Goal: Task Accomplishment & Management: Manage account settings

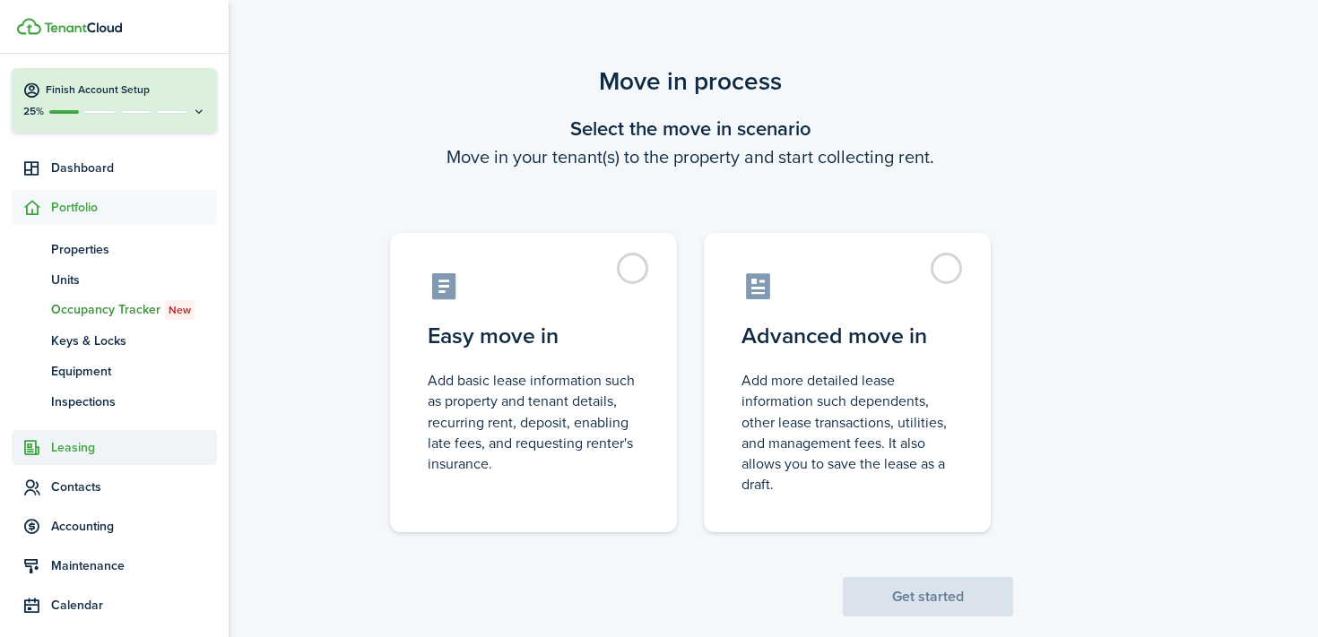
click at [87, 446] on span "Leasing" at bounding box center [134, 447] width 166 height 19
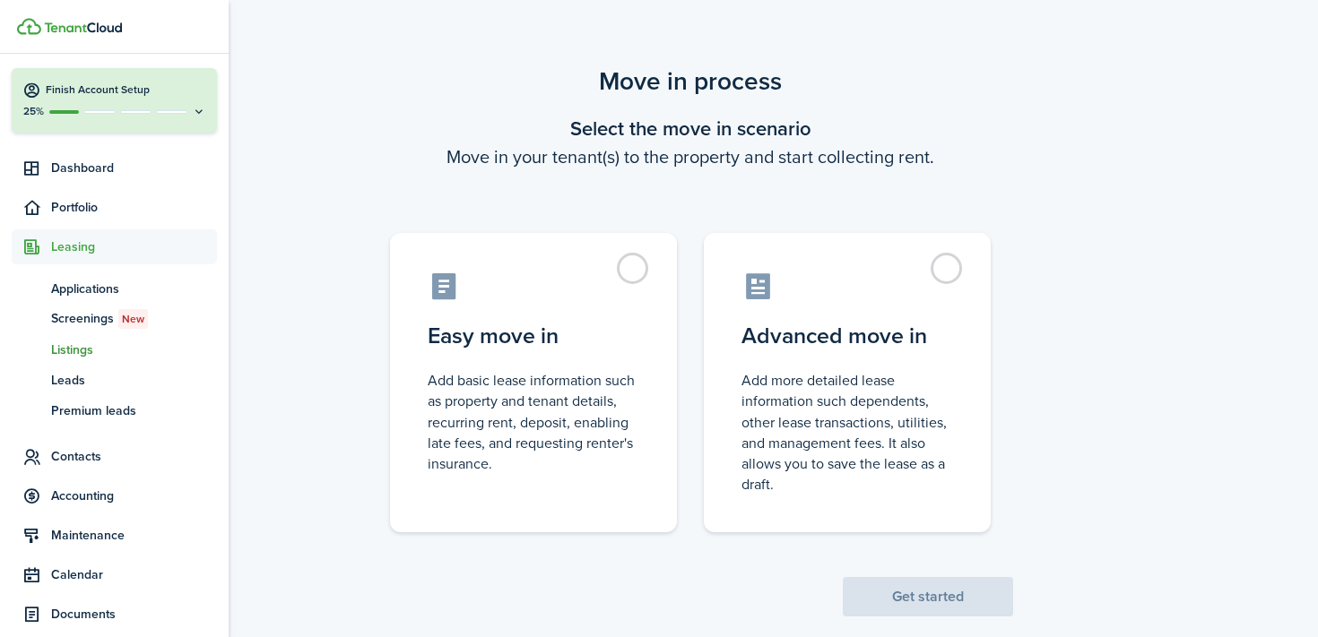
click at [81, 352] on span "Listings" at bounding box center [134, 350] width 166 height 19
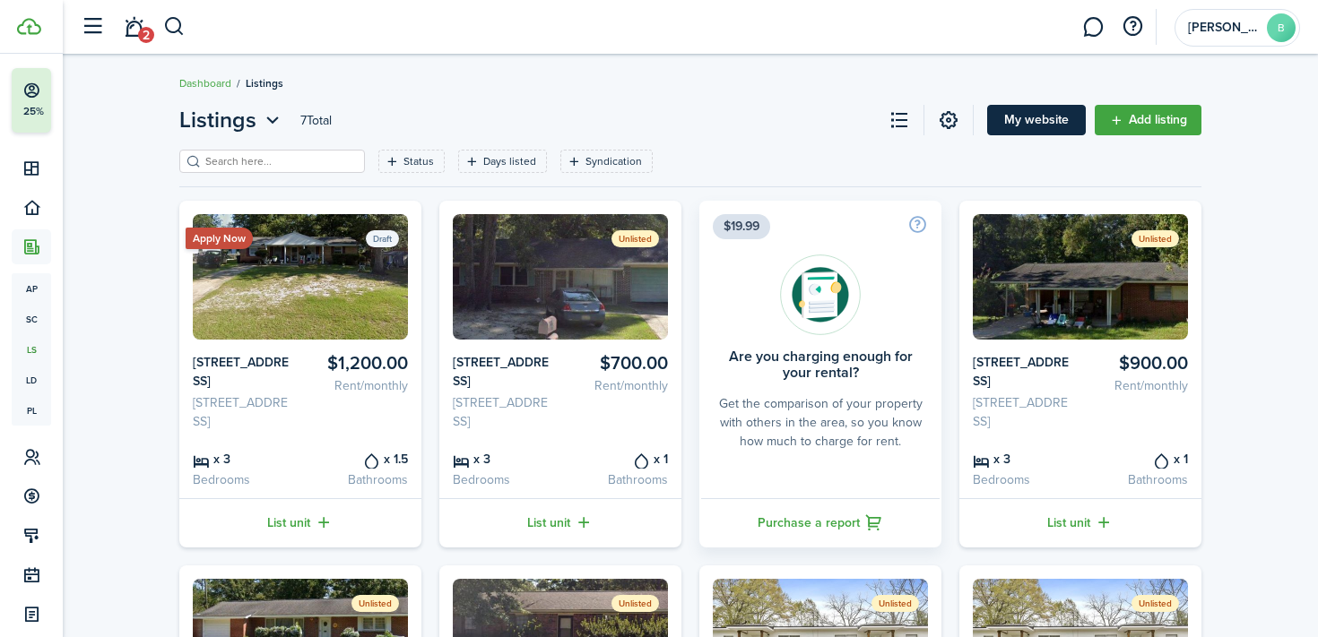
click at [1028, 118] on link "My website" at bounding box center [1036, 120] width 99 height 30
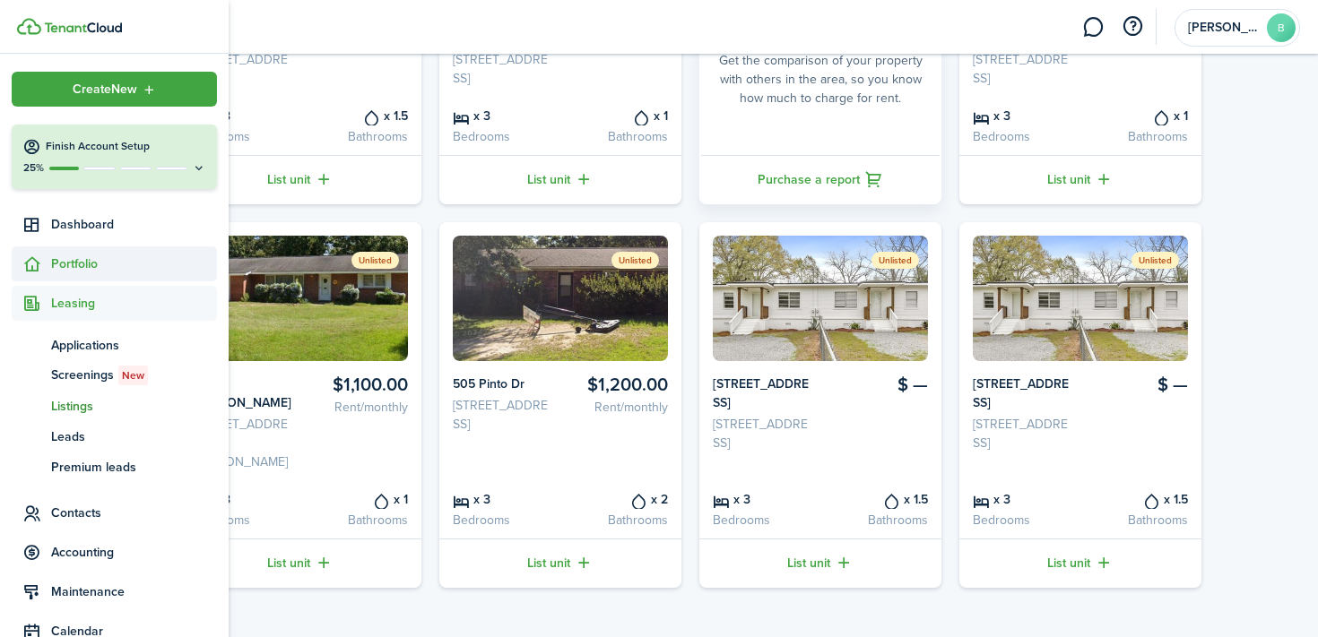
click at [99, 265] on span "Portfolio" at bounding box center [134, 264] width 166 height 19
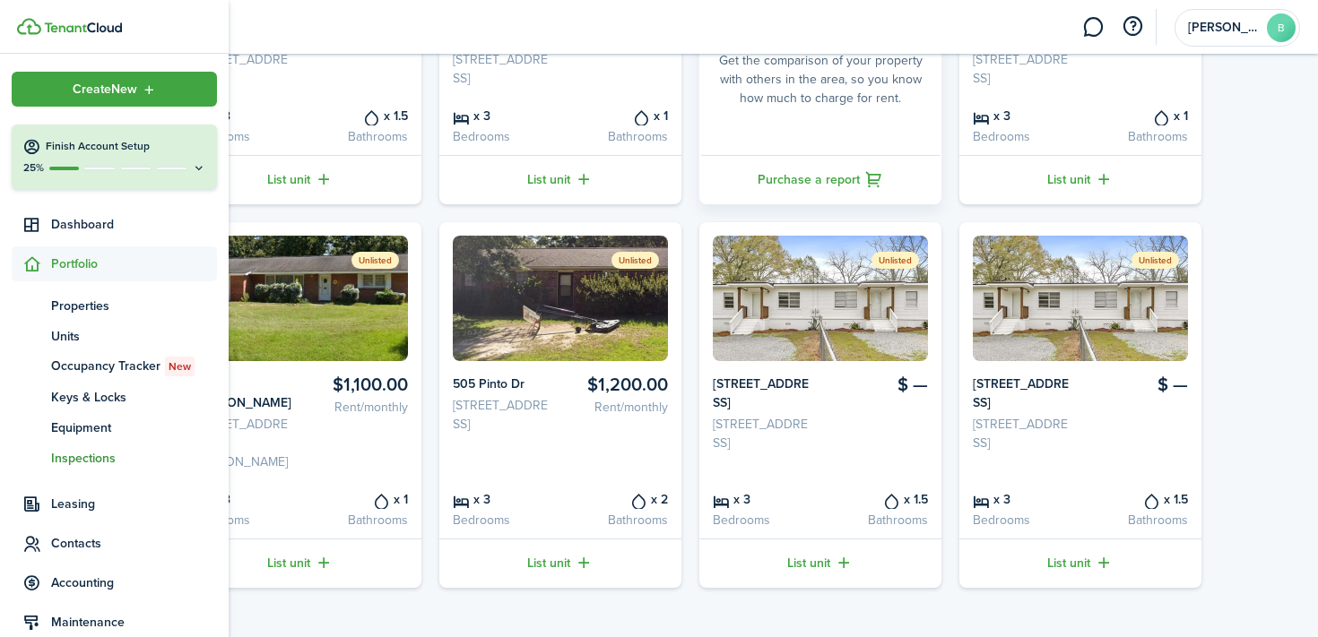
click at [108, 461] on span "Inspections" at bounding box center [134, 458] width 166 height 19
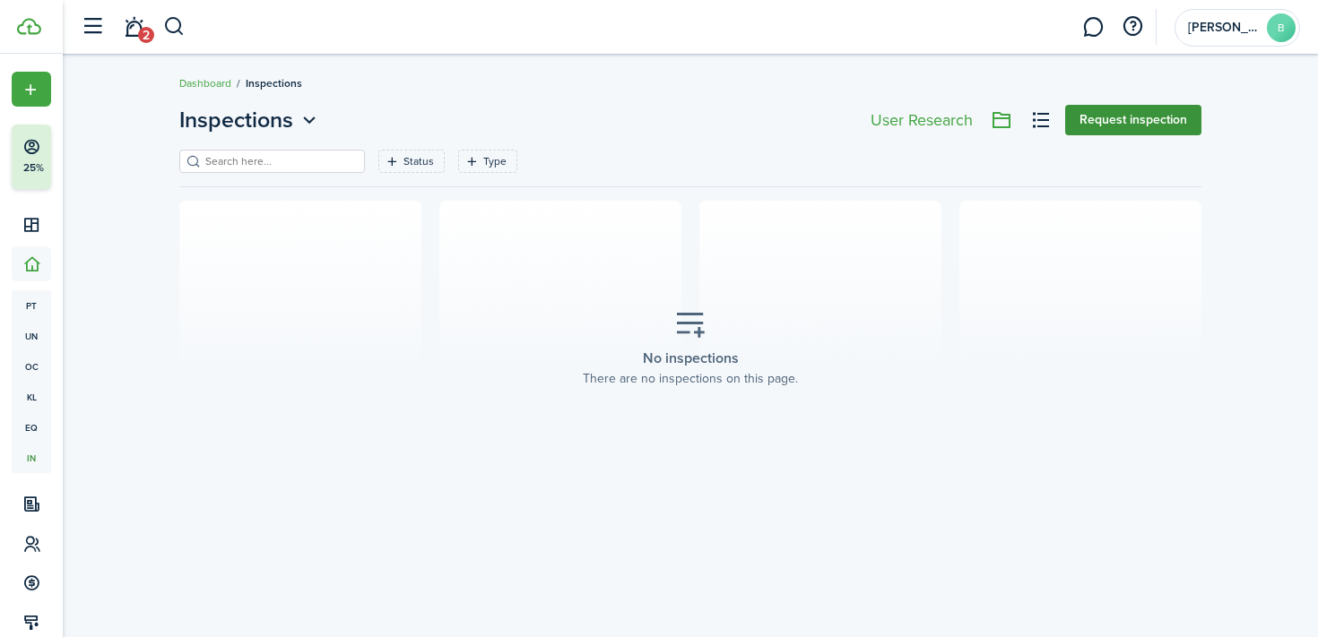
click at [1111, 126] on button "Request inspection" at bounding box center [1133, 120] width 136 height 30
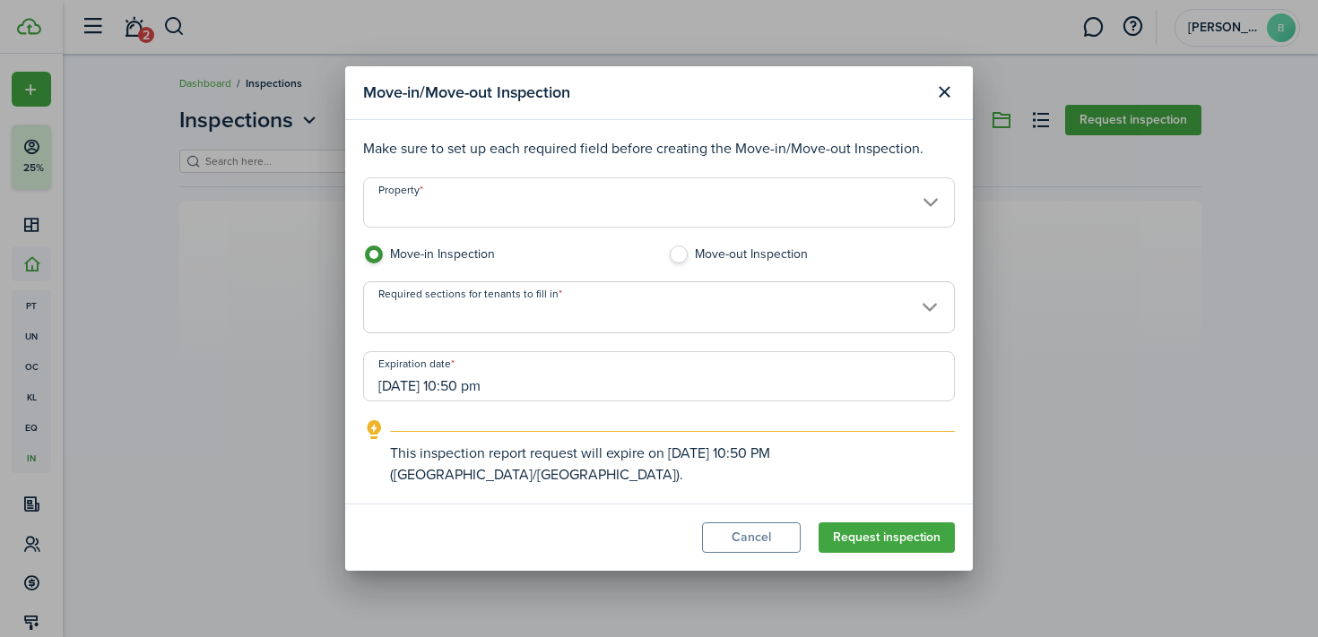
click at [654, 211] on input "Property" at bounding box center [659, 203] width 592 height 50
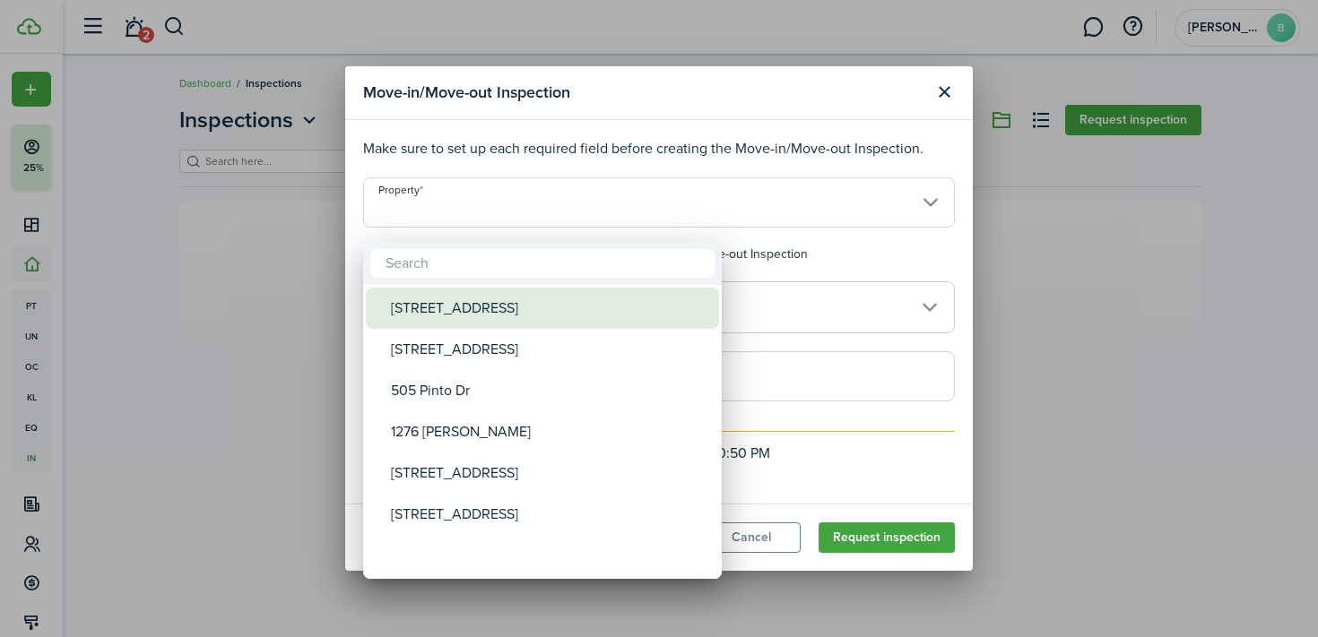
click at [662, 315] on div "[STREET_ADDRESS]" at bounding box center [549, 308] width 317 height 41
type input "[STREET_ADDRESS]"
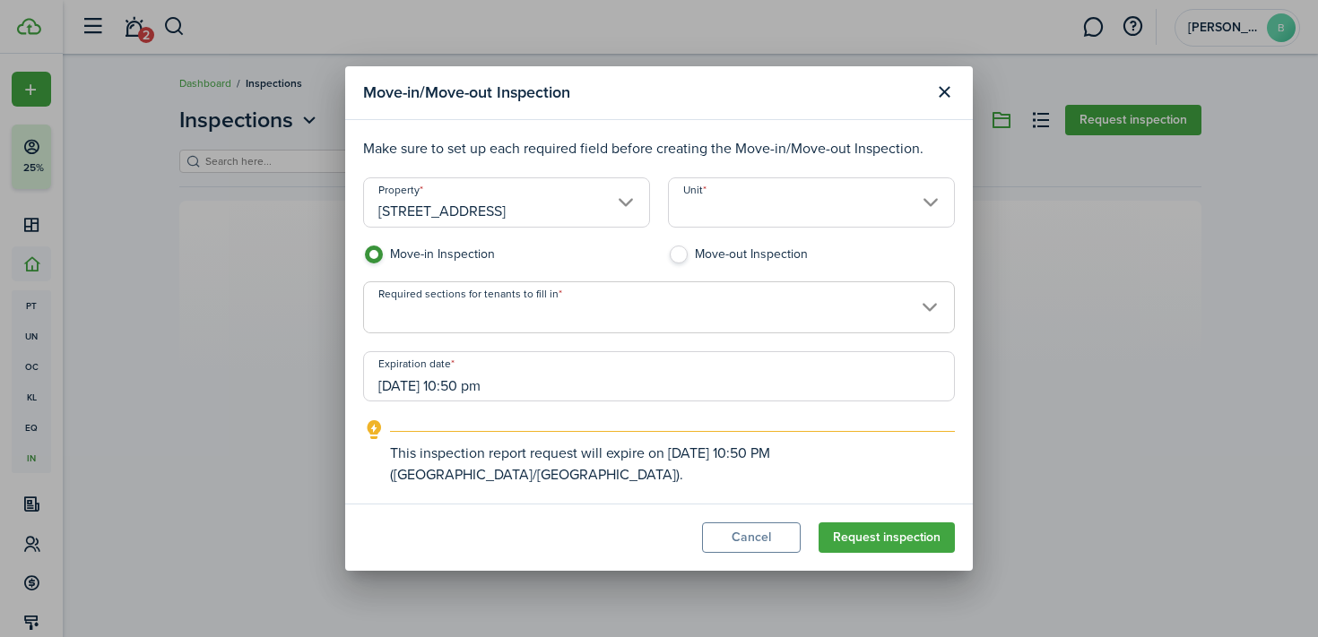
click at [662, 315] on span at bounding box center [659, 317] width 590 height 30
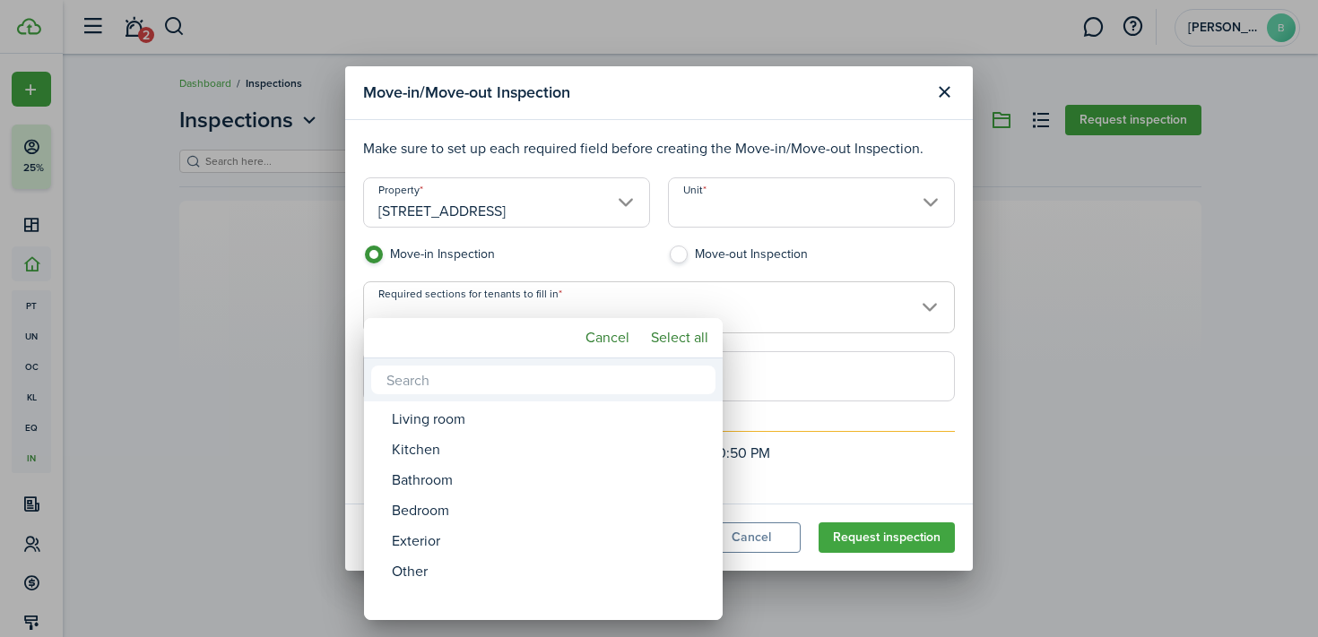
click at [626, 268] on div at bounding box center [659, 319] width 1605 height 924
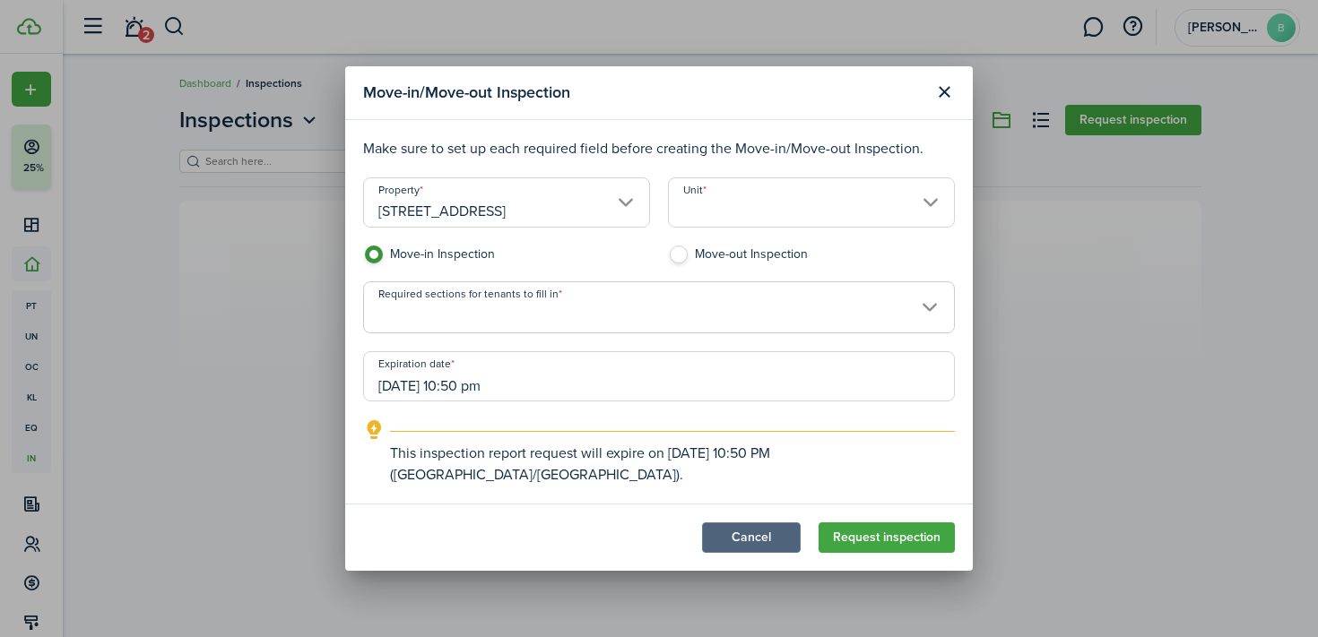
click at [765, 532] on button "Cancel" at bounding box center [751, 538] width 99 height 30
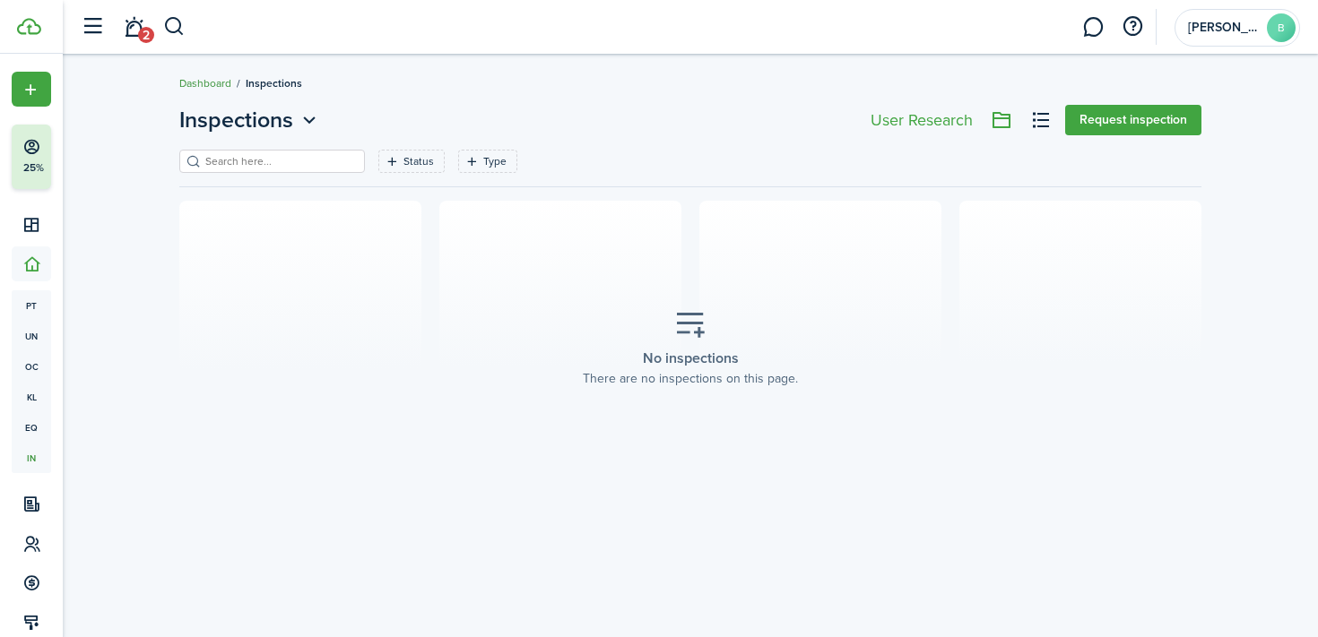
click at [215, 79] on link "Dashboard" at bounding box center [205, 83] width 52 height 16
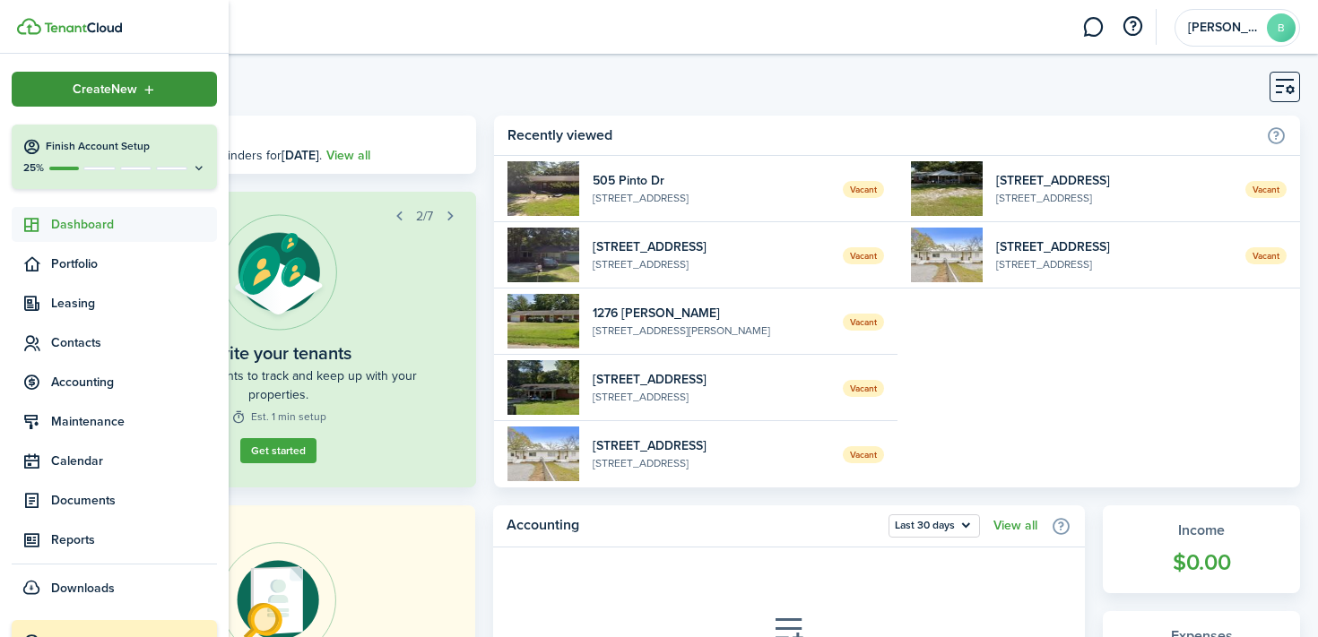
click at [56, 95] on div "Create New" at bounding box center [114, 89] width 205 height 35
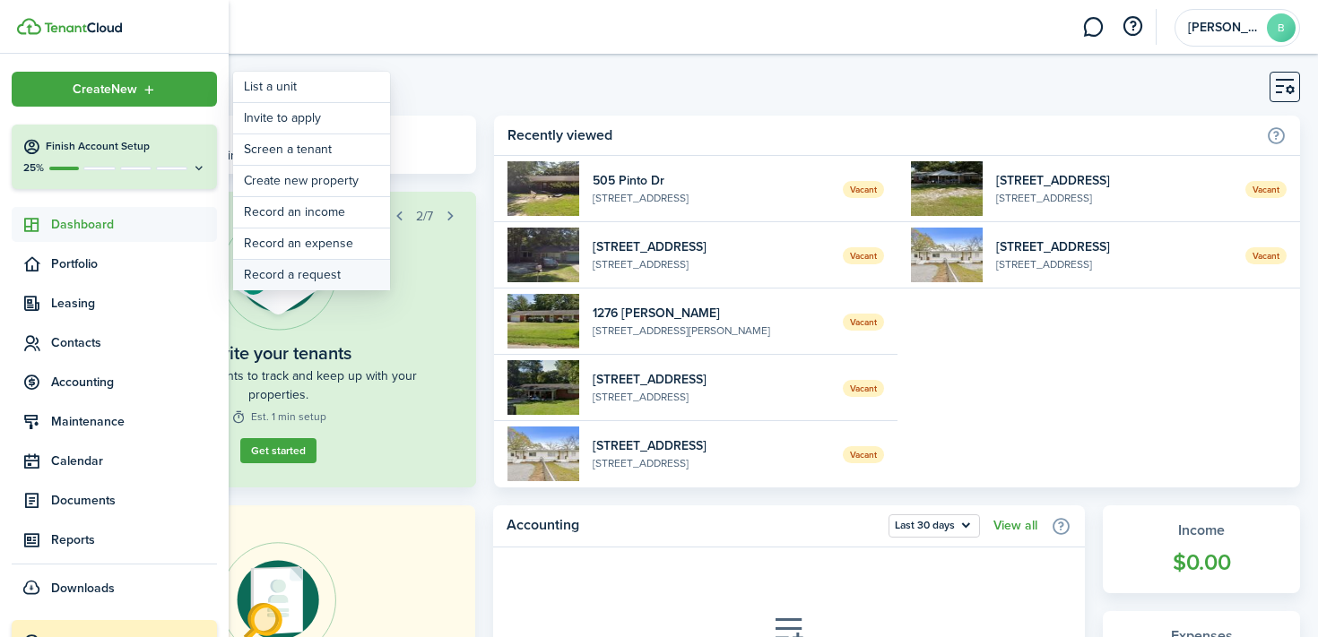
click at [329, 273] on link "Record a request" at bounding box center [311, 275] width 157 height 30
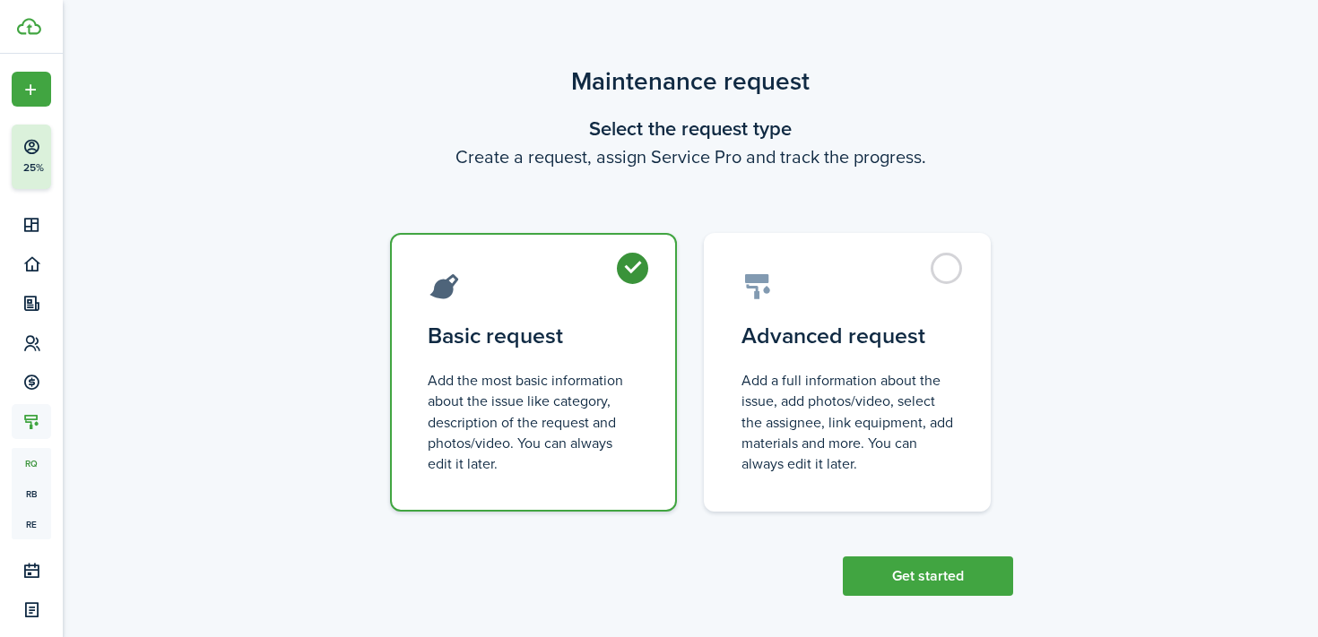
click at [195, 93] on div "Maintenance request Select the request type Create a request, assign Service Pr…" at bounding box center [690, 329] width 1255 height 551
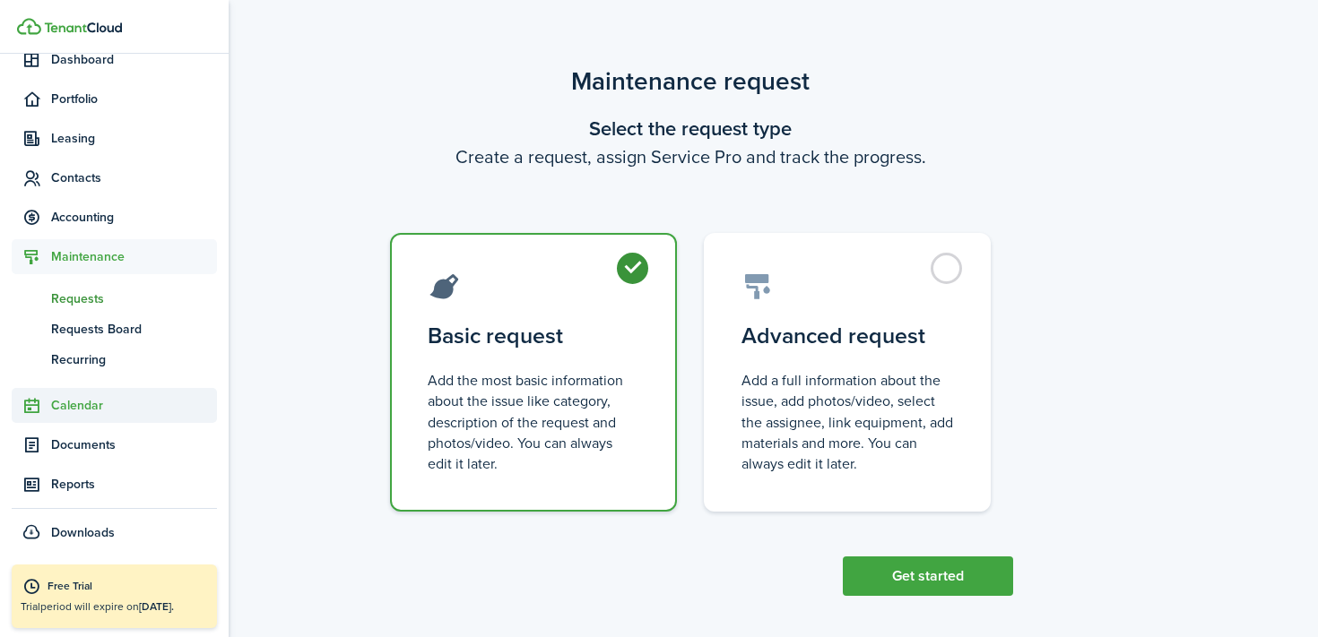
click at [87, 412] on span "Calendar" at bounding box center [134, 405] width 166 height 19
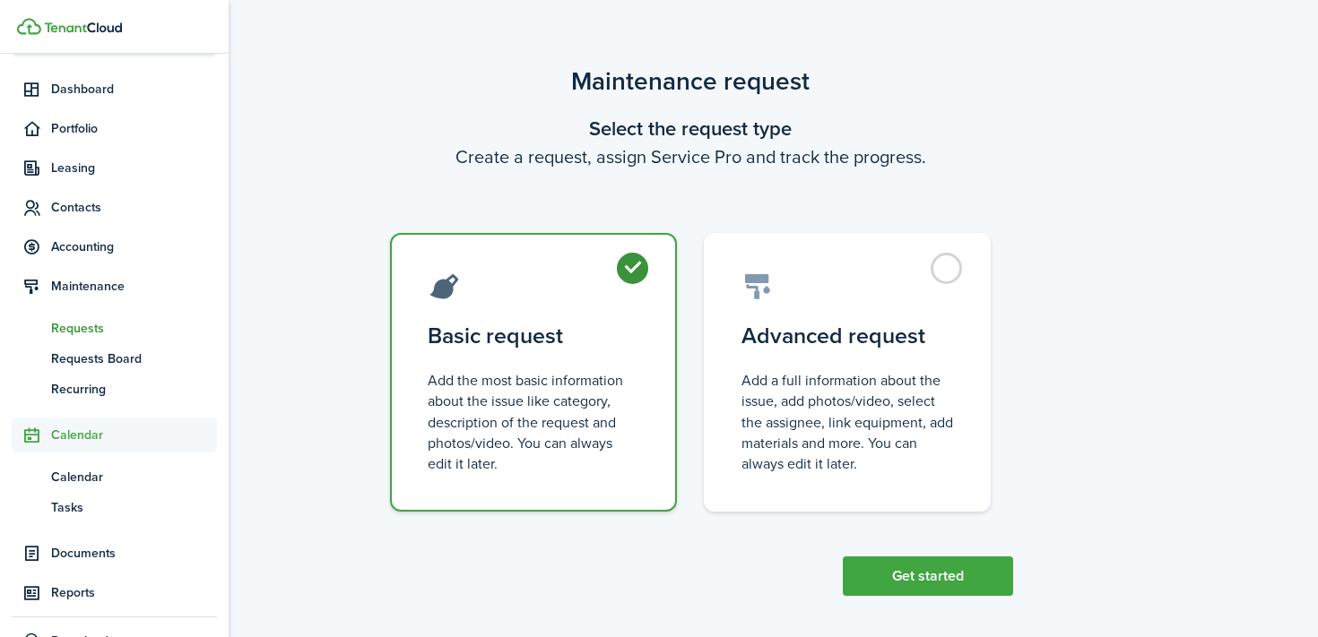
scroll to position [135, 0]
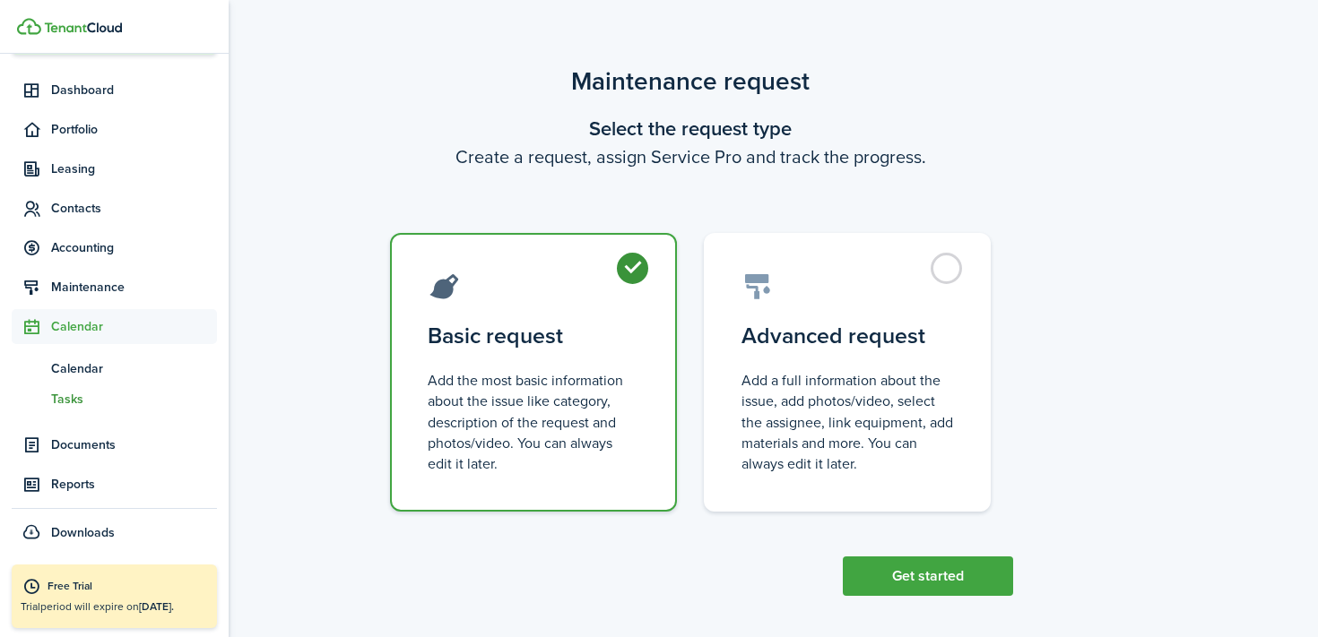
click at [87, 410] on link "ts Tasks" at bounding box center [114, 399] width 205 height 30
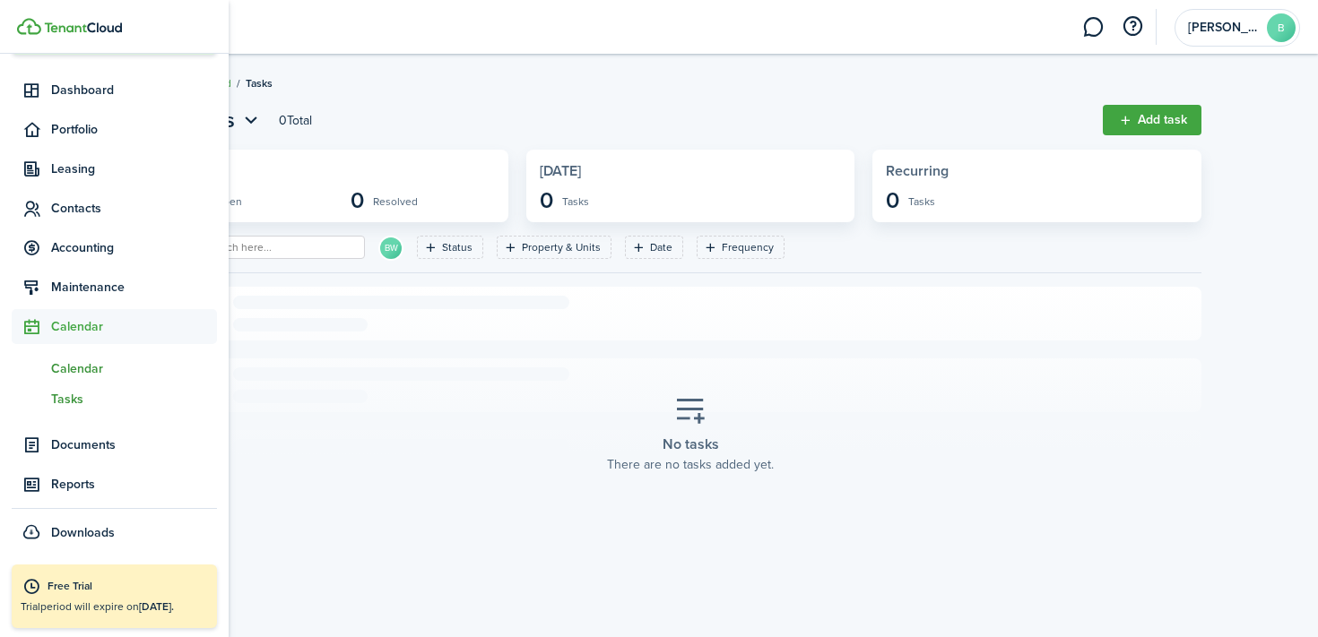
click at [57, 365] on span "Calendar" at bounding box center [134, 368] width 166 height 19
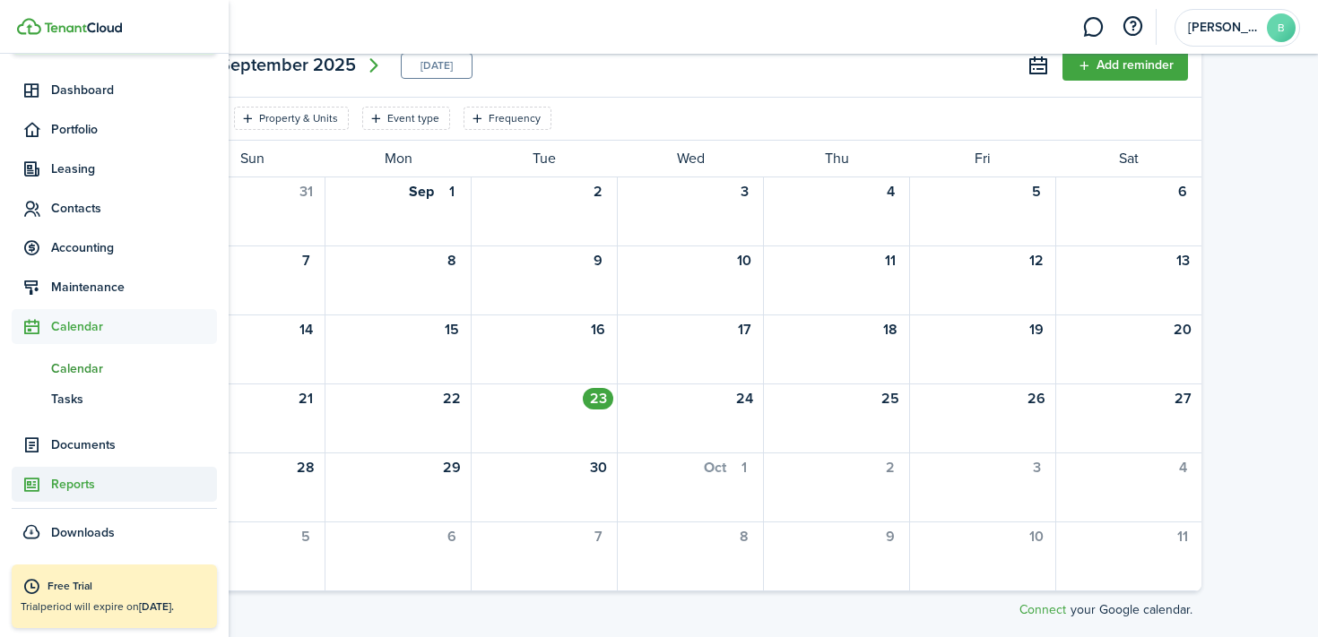
scroll to position [180, 0]
click at [120, 455] on span "Documents" at bounding box center [114, 445] width 205 height 35
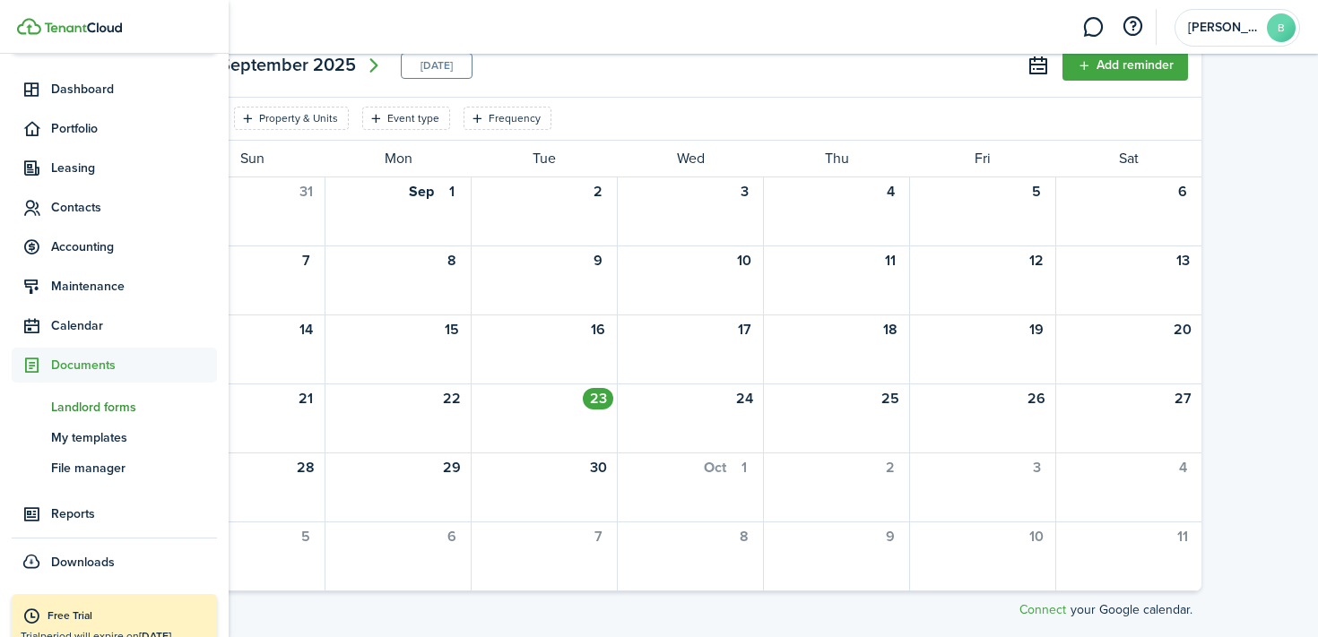
click at [92, 411] on span "Landlord forms" at bounding box center [134, 407] width 166 height 19
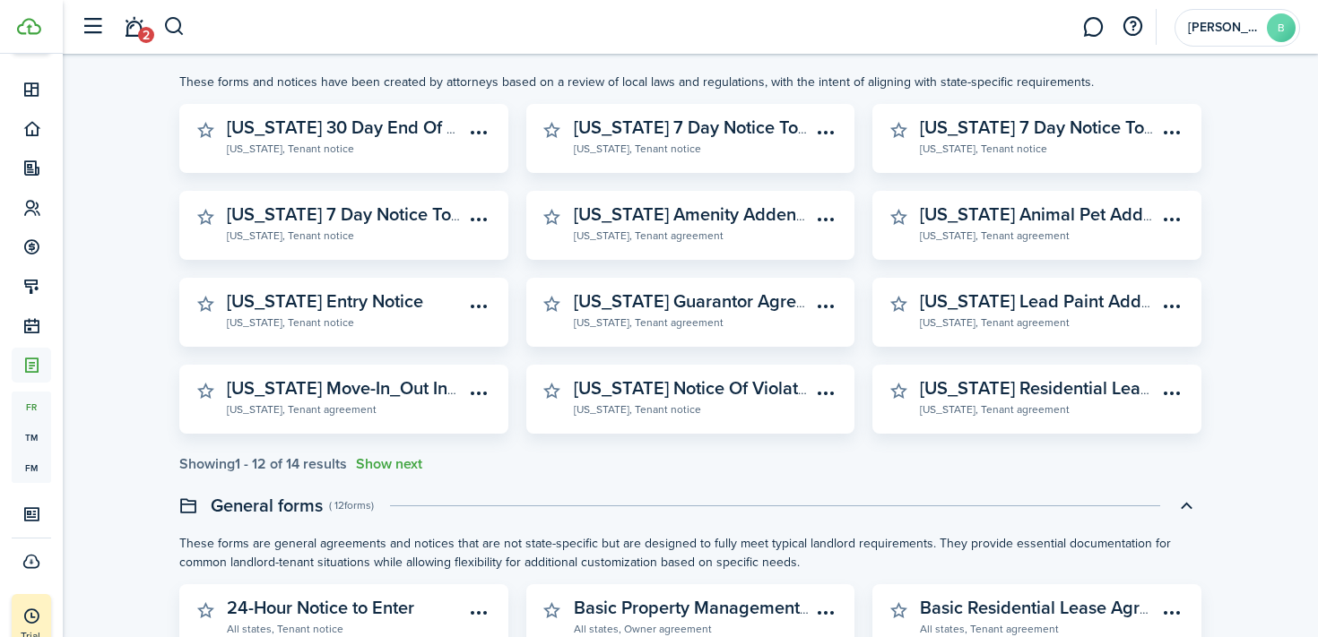
scroll to position [175, 0]
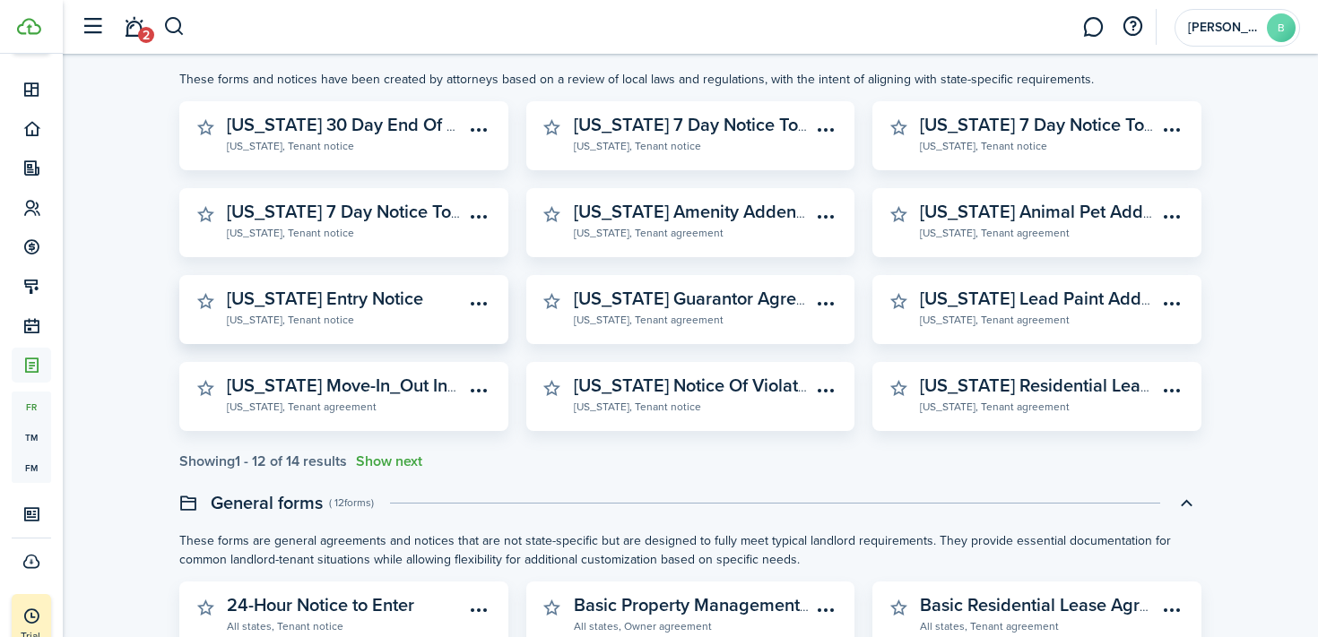
click at [409, 308] on link "[US_STATE] Entry Notice [US_STATE], Tenant notice" at bounding box center [346, 308] width 238 height 39
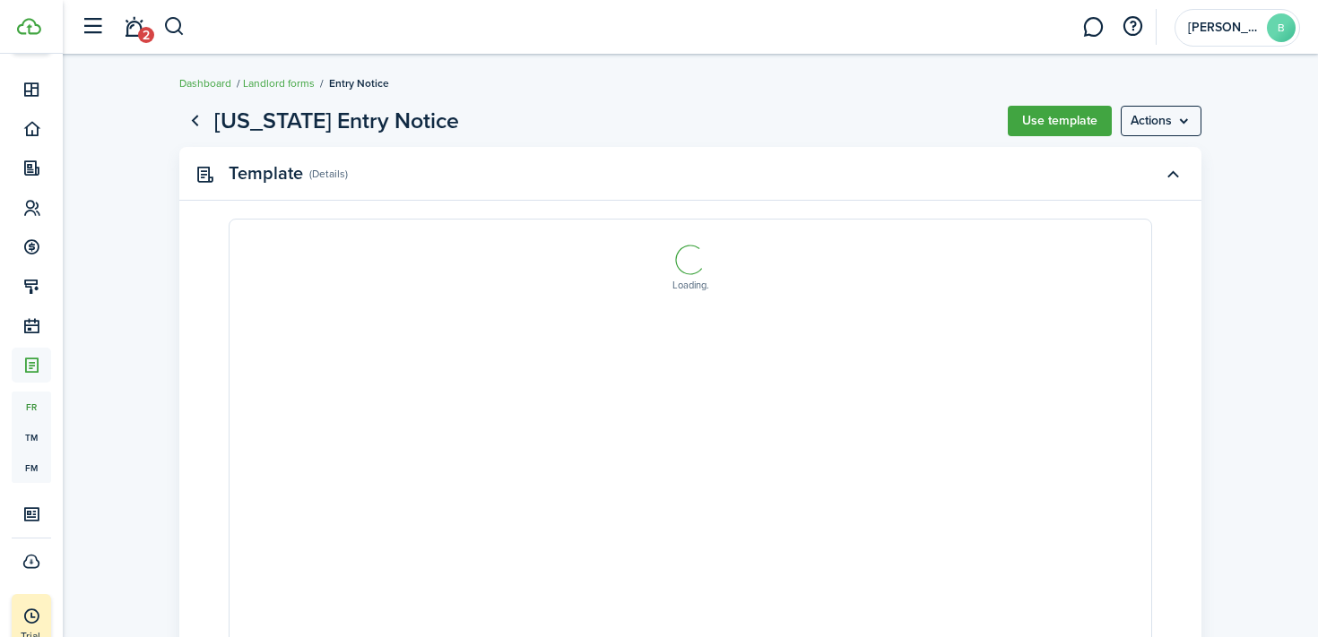
select select "fit"
click at [1155, 120] on menu-btn "Actions" at bounding box center [1161, 121] width 81 height 30
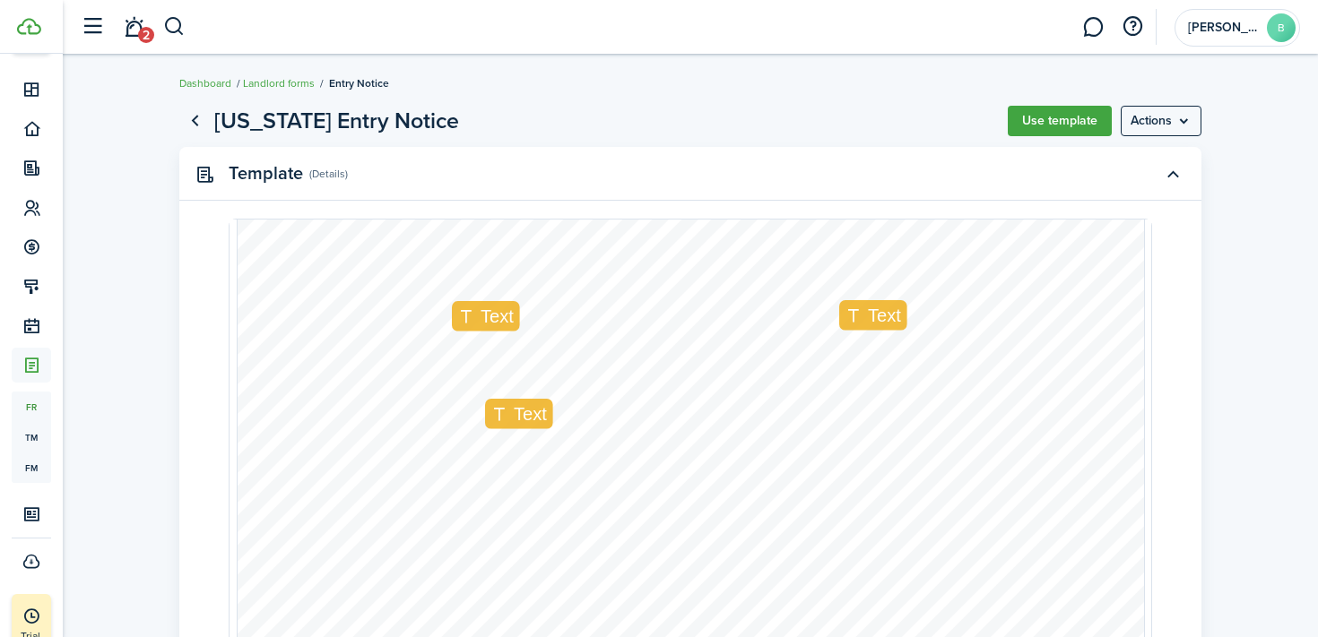
scroll to position [263, 0]
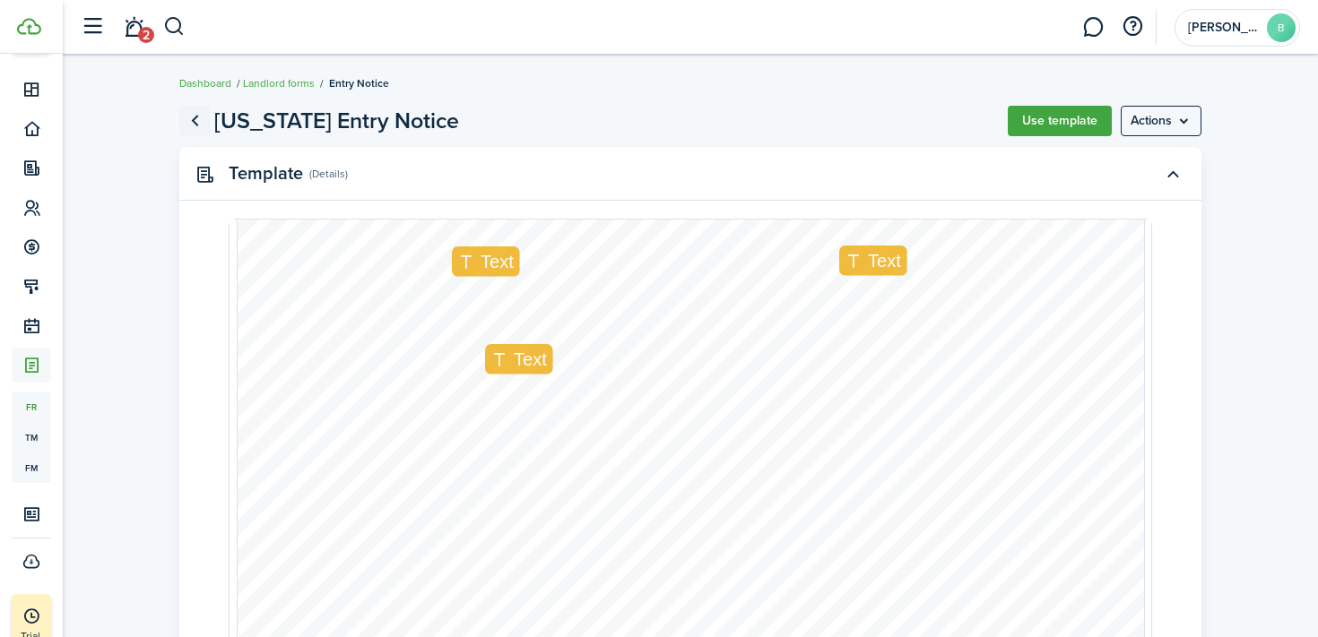
click at [196, 117] on link "Go back" at bounding box center [194, 121] width 30 height 30
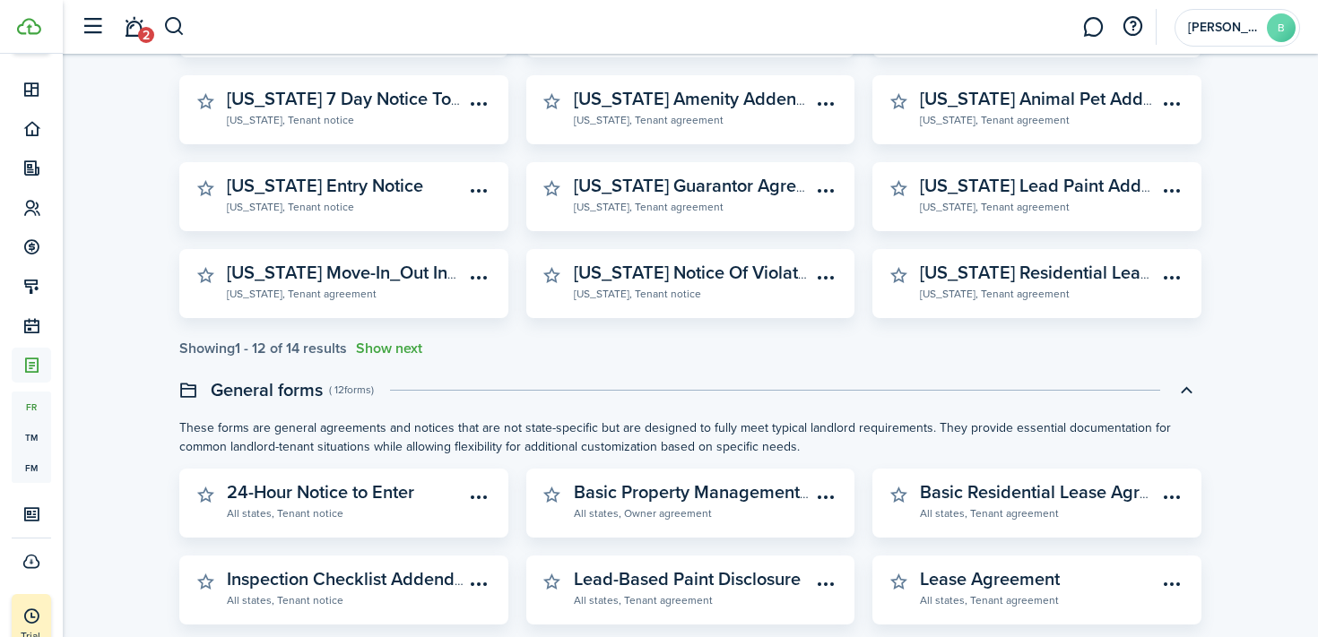
scroll to position [301, 0]
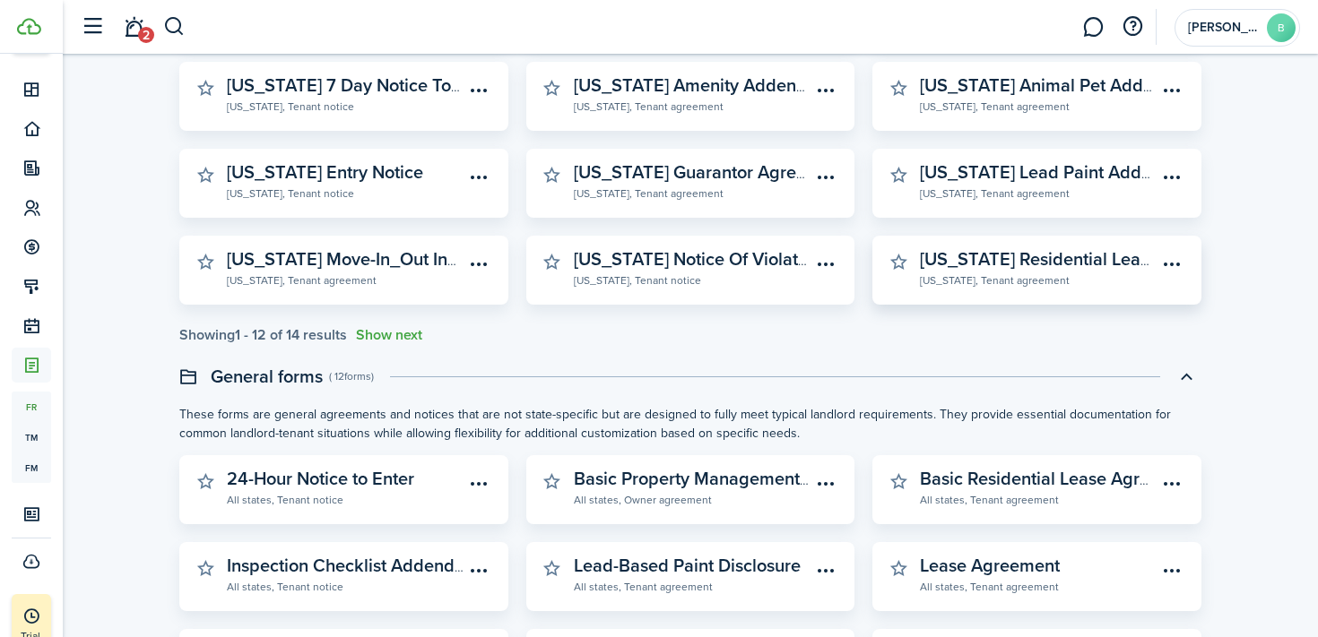
click at [1078, 256] on widget-stats-description "[US_STATE] Residential Lease Agreement" at bounding box center [1086, 259] width 332 height 27
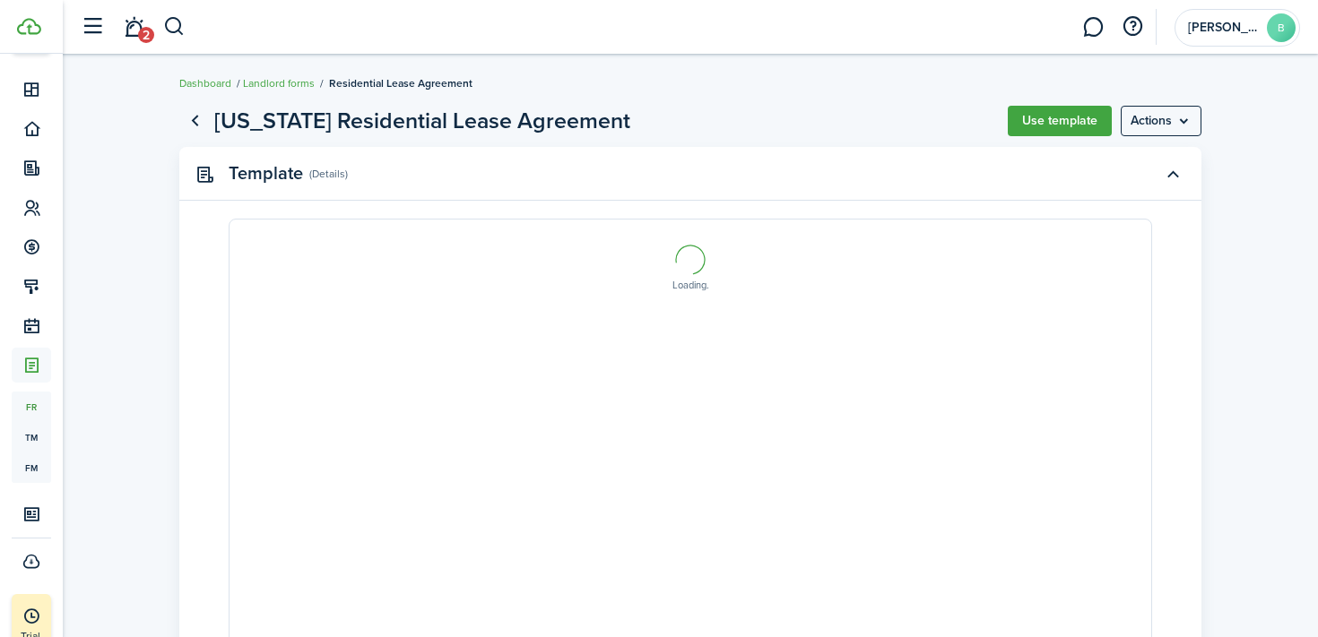
select select "fit"
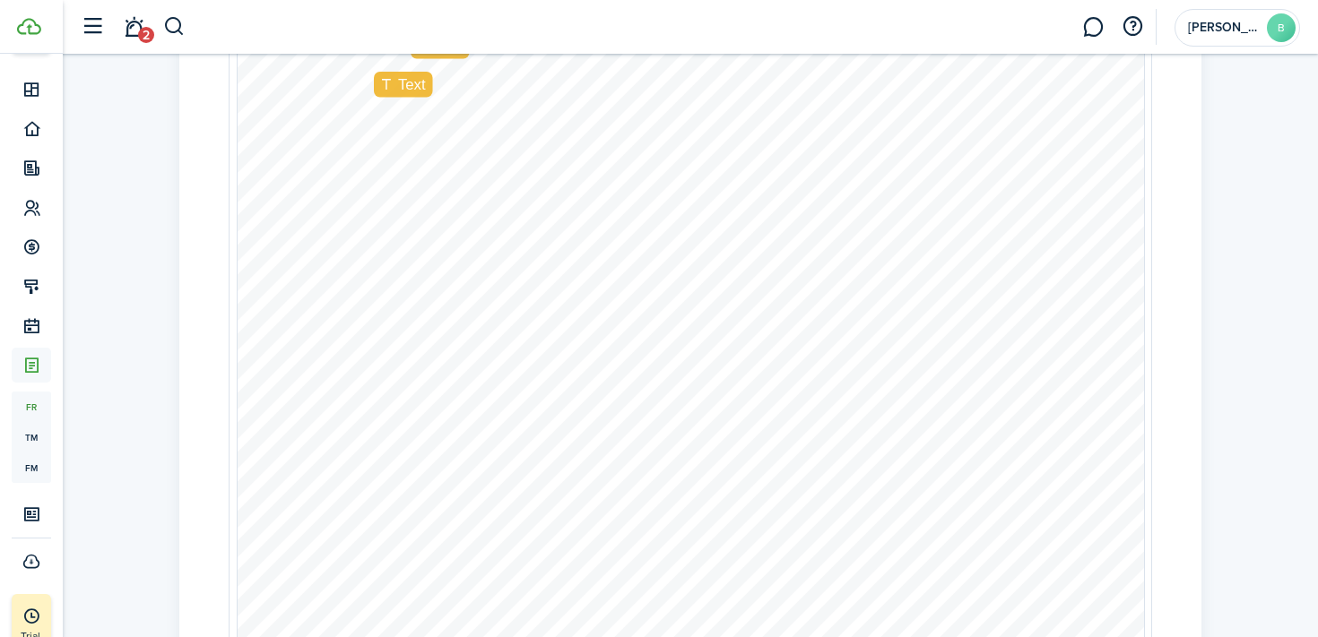
scroll to position [14833, 0]
type input "1"
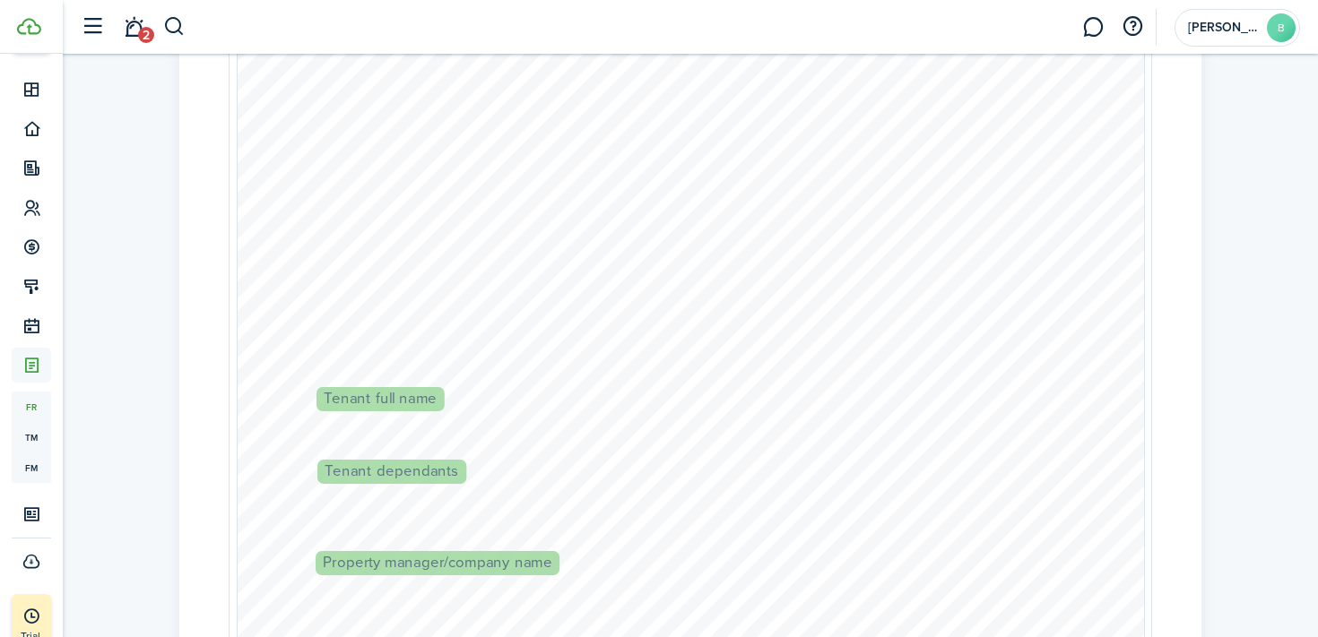
scroll to position [0, 0]
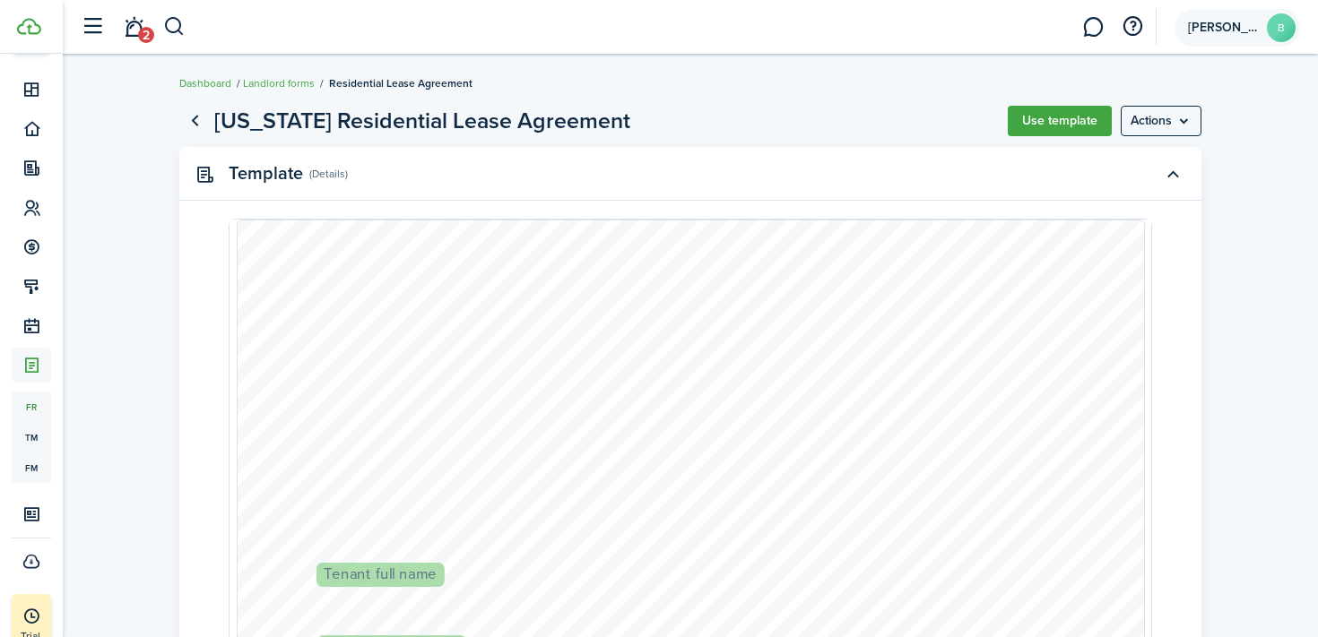
click at [1235, 31] on span "[PERSON_NAME]" at bounding box center [1224, 28] width 72 height 13
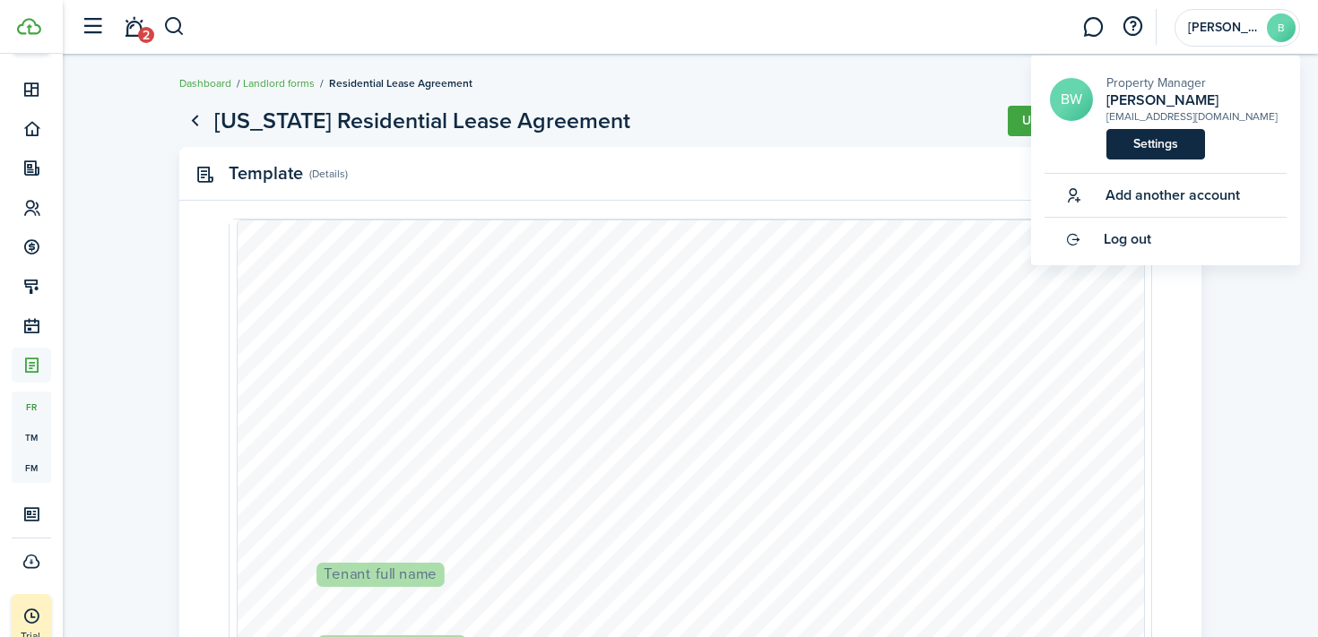
click at [1171, 137] on link "Settings" at bounding box center [1155, 144] width 99 height 30
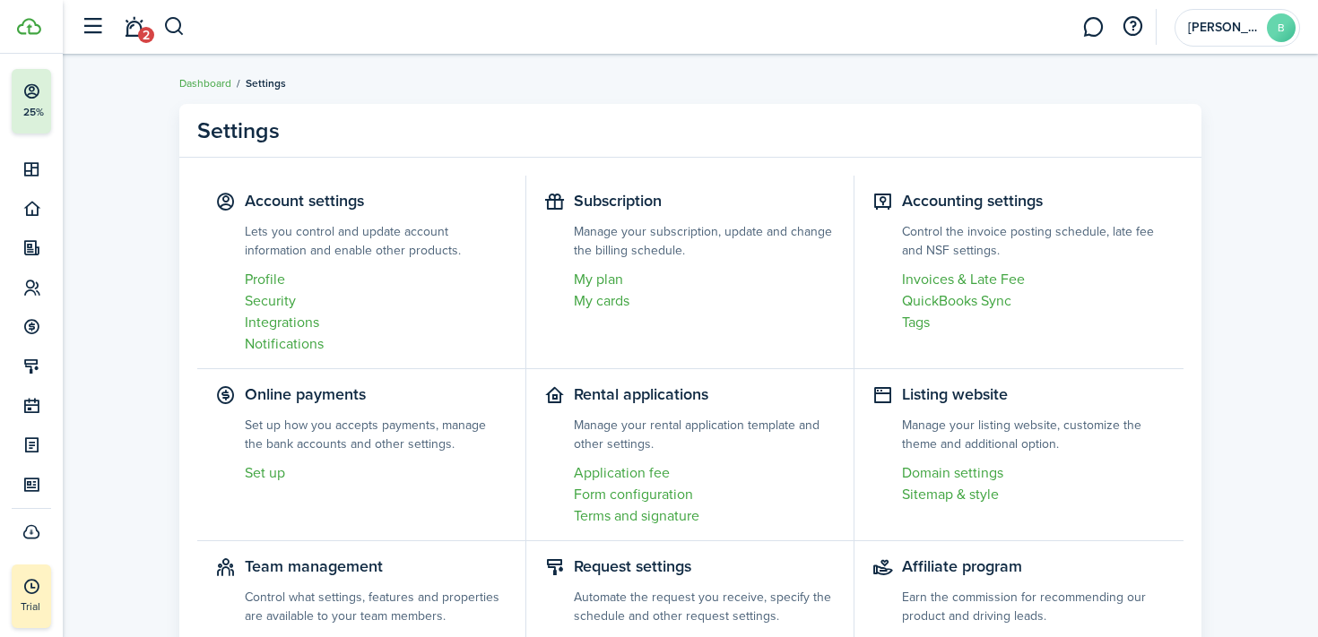
scroll to position [56, 0]
click at [261, 286] on link "Profile" at bounding box center [376, 280] width 263 height 22
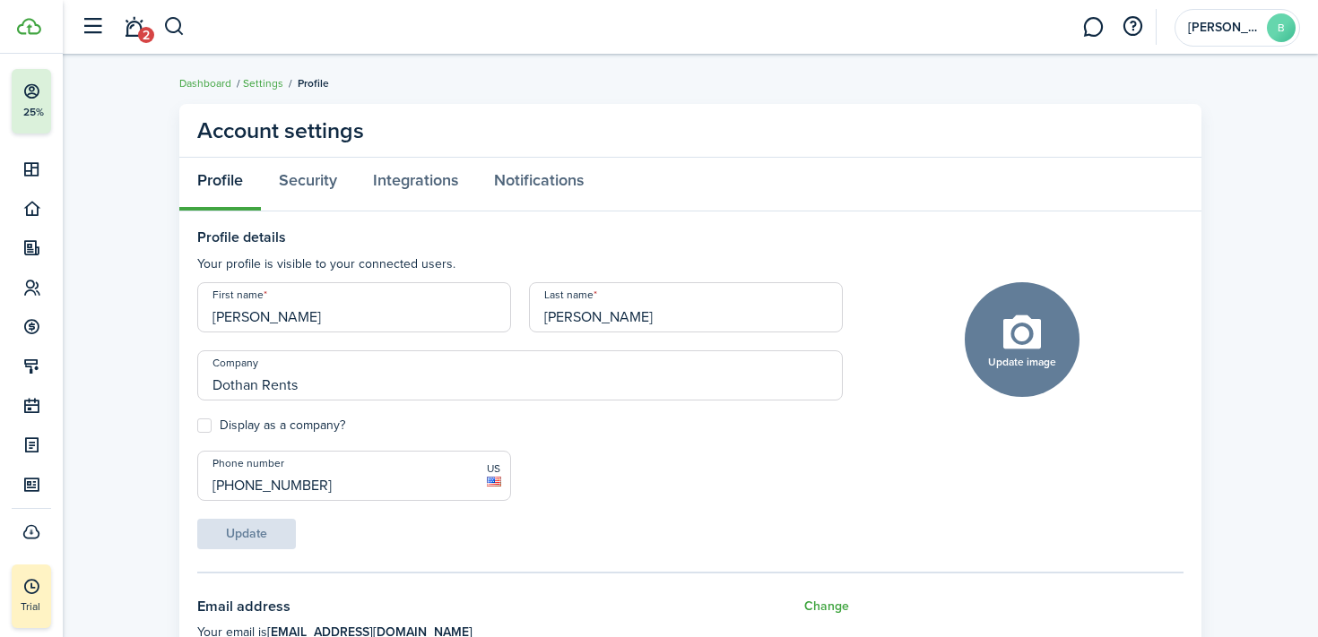
click at [200, 429] on label "Display as a company?" at bounding box center [271, 426] width 148 height 14
click at [197, 427] on input "Display as a company?" at bounding box center [196, 426] width 1 height 1
checkbox input "true"
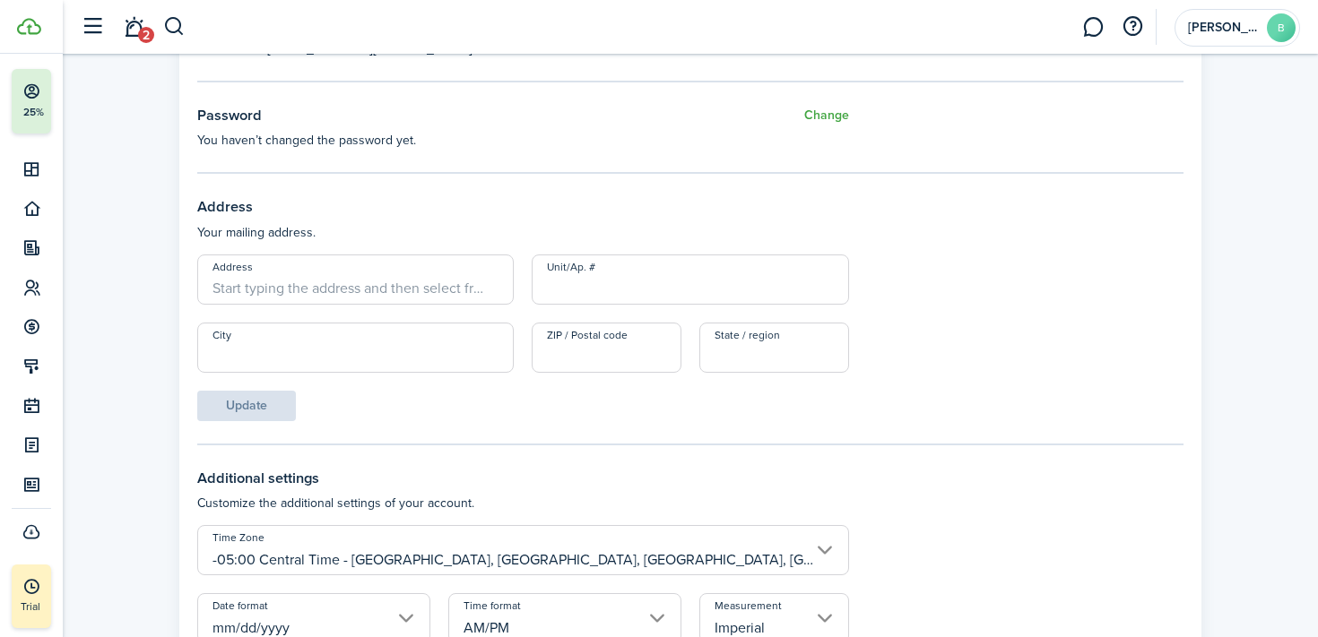
scroll to position [585, 0]
click at [406, 290] on input "Address" at bounding box center [355, 278] width 316 height 50
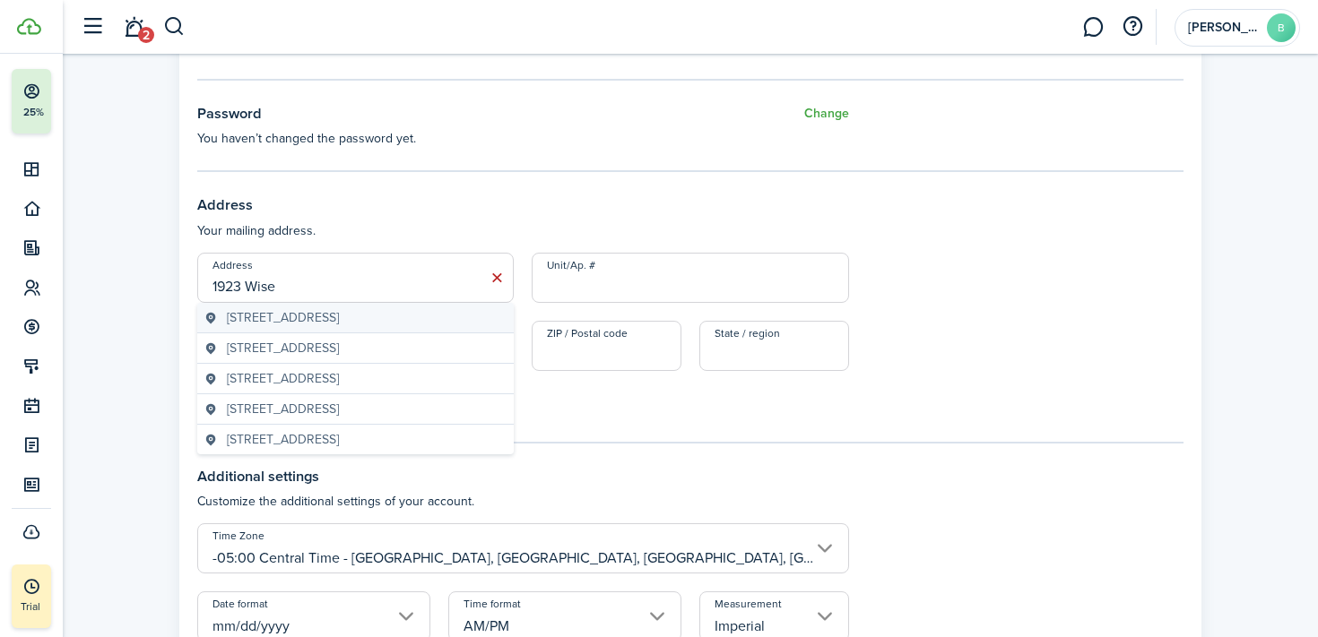
click at [339, 323] on span "[STREET_ADDRESS]" at bounding box center [283, 317] width 112 height 19
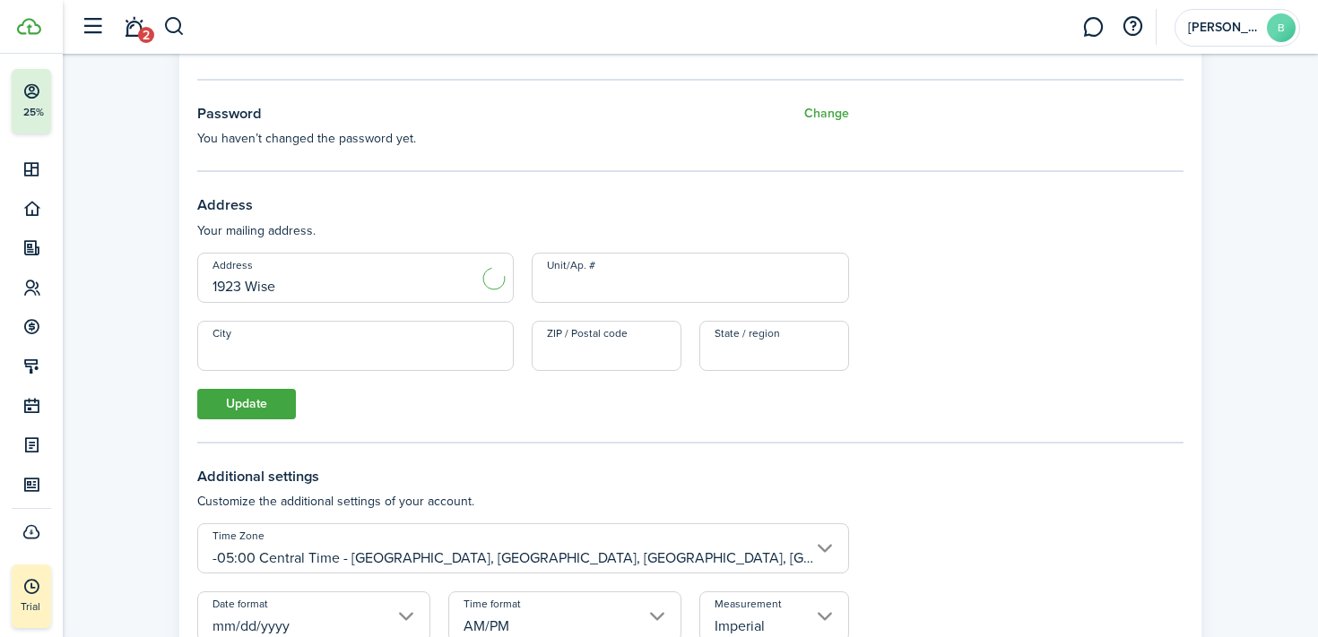
type input "1923 Wise Dr"
type input "Dothan"
type input "36303"
type input "AL"
click at [255, 407] on button "Update" at bounding box center [246, 404] width 99 height 30
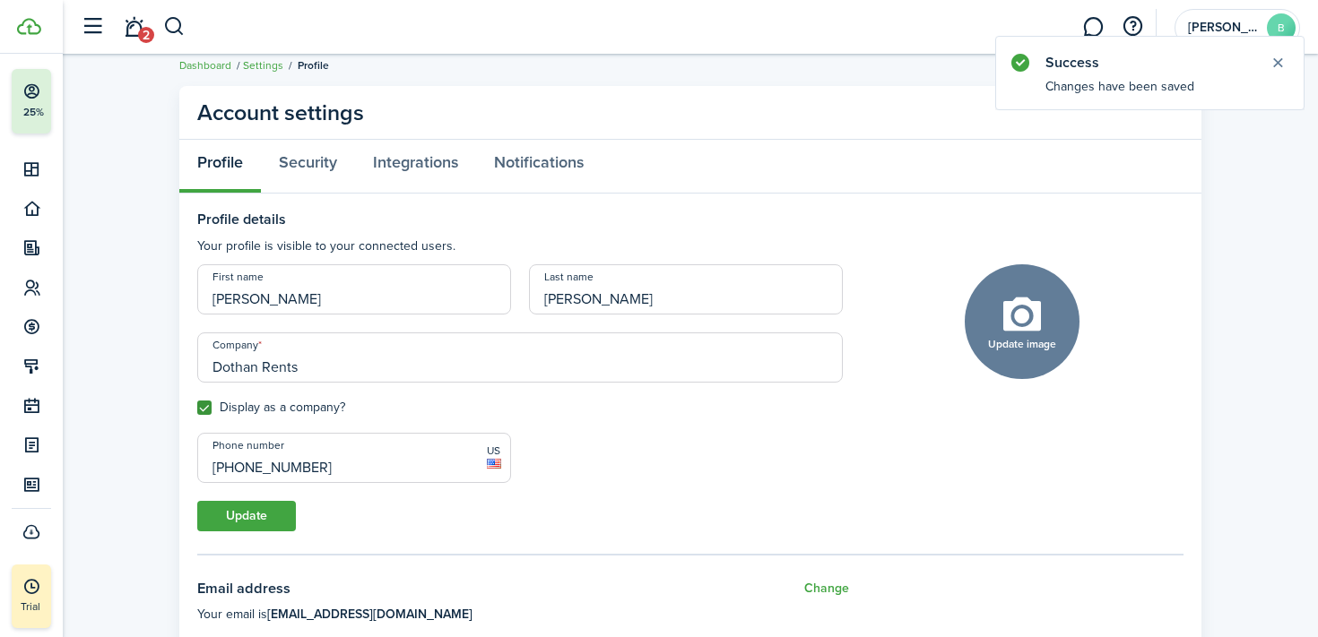
scroll to position [0, 0]
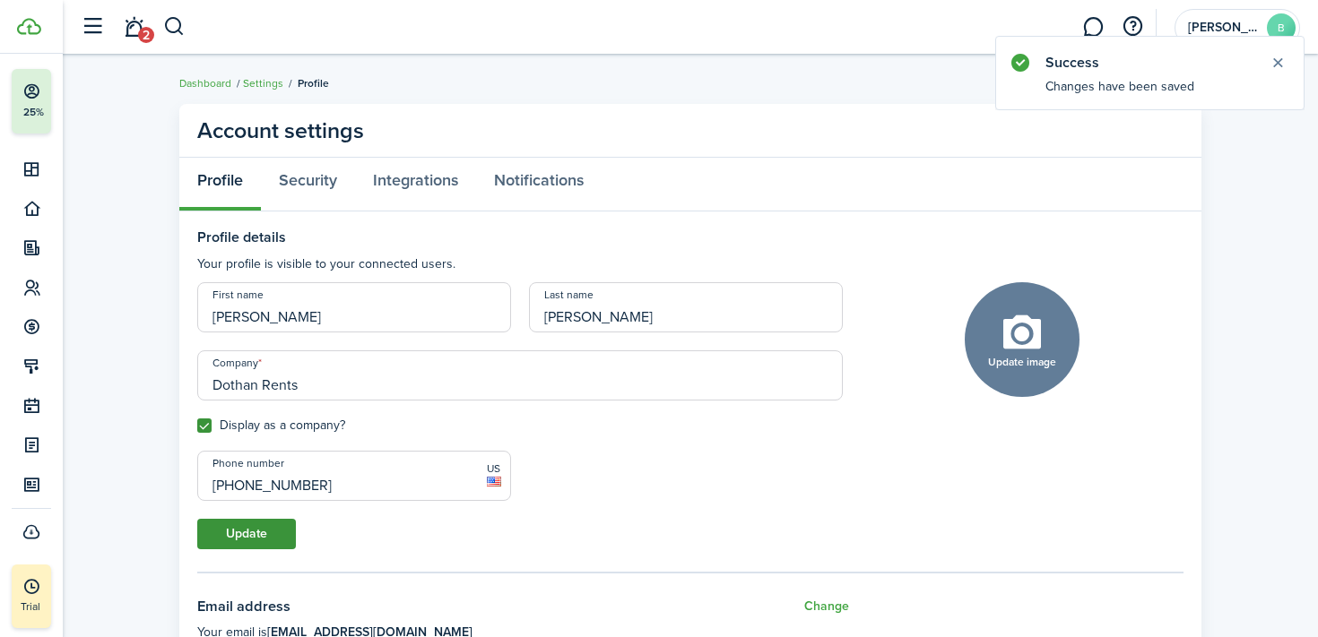
click at [279, 529] on button "Update" at bounding box center [246, 534] width 99 height 30
click at [435, 197] on link "Integrations" at bounding box center [415, 185] width 121 height 54
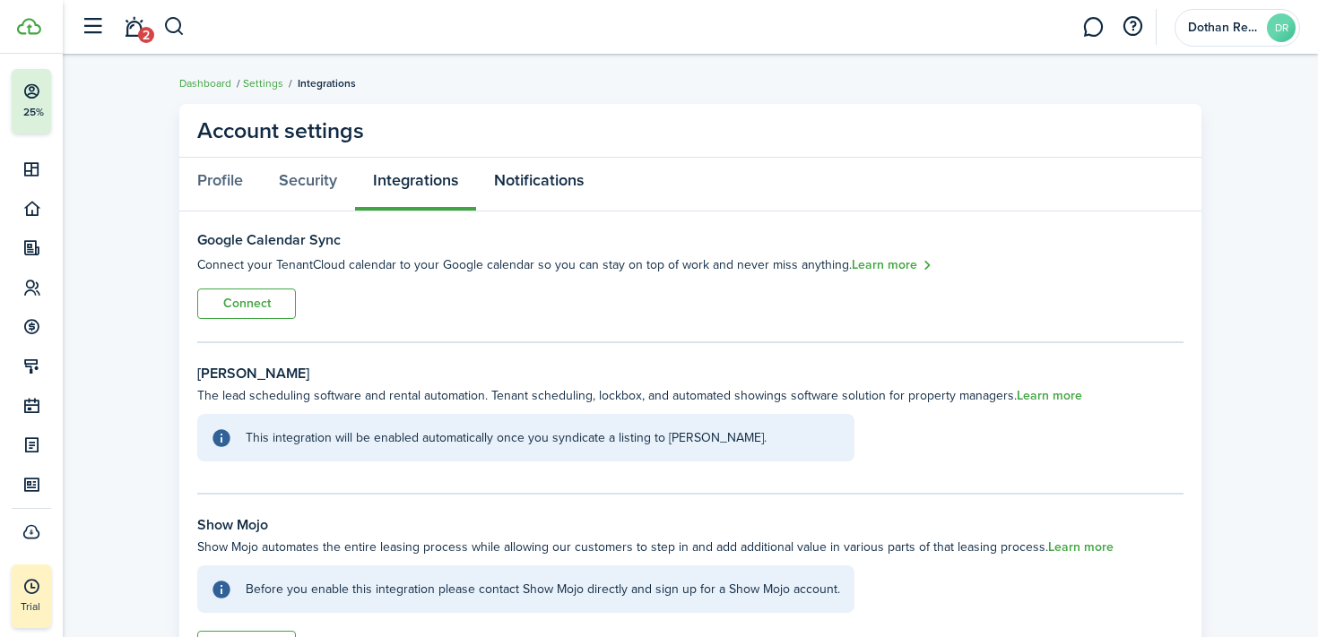
click at [510, 184] on link "Notifications" at bounding box center [539, 185] width 126 height 54
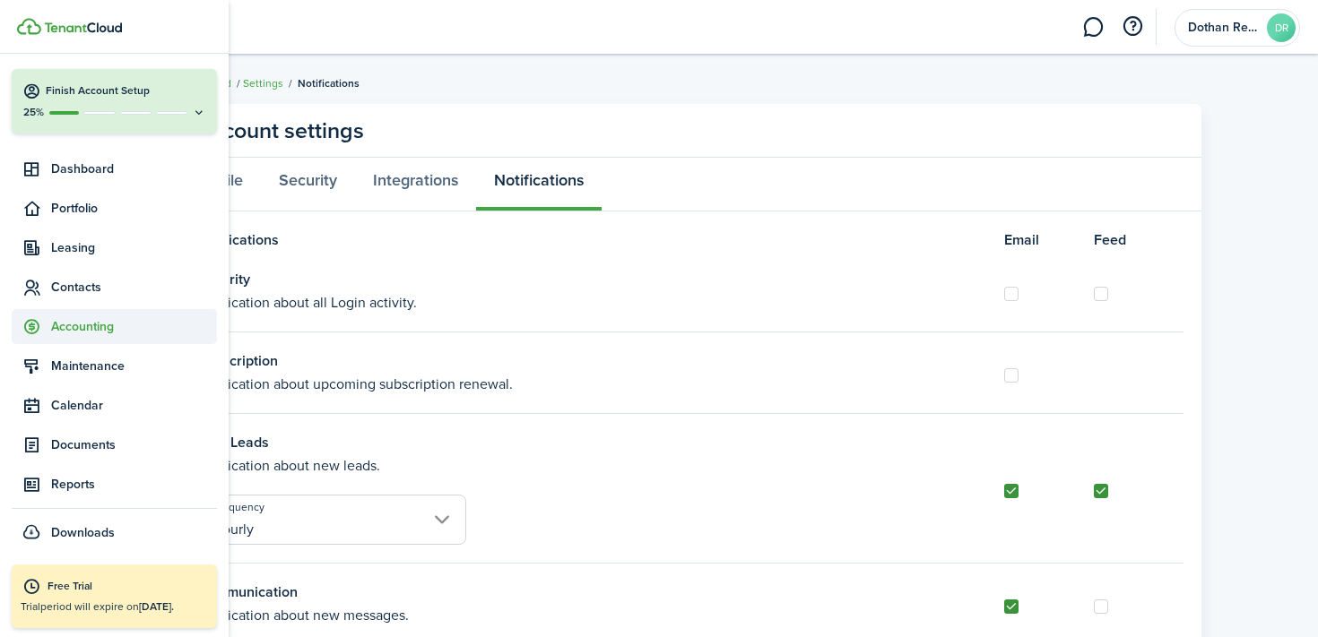
click at [118, 337] on span "Accounting" at bounding box center [114, 326] width 205 height 35
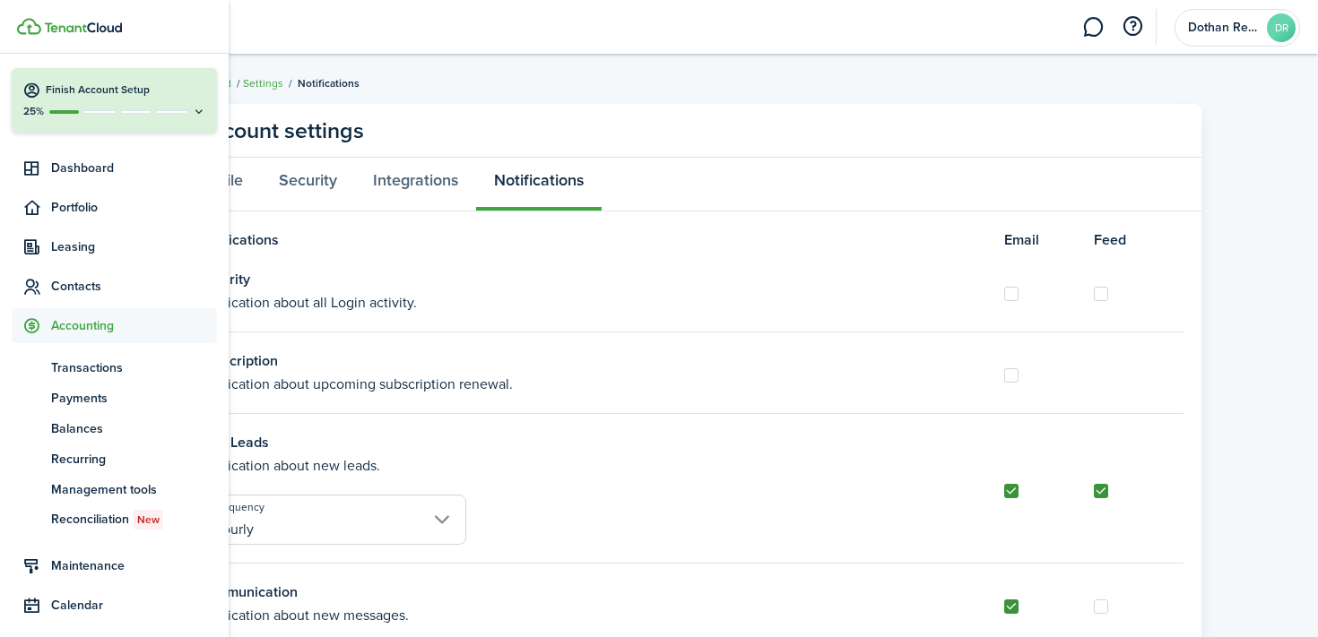
scroll to position [135, 0]
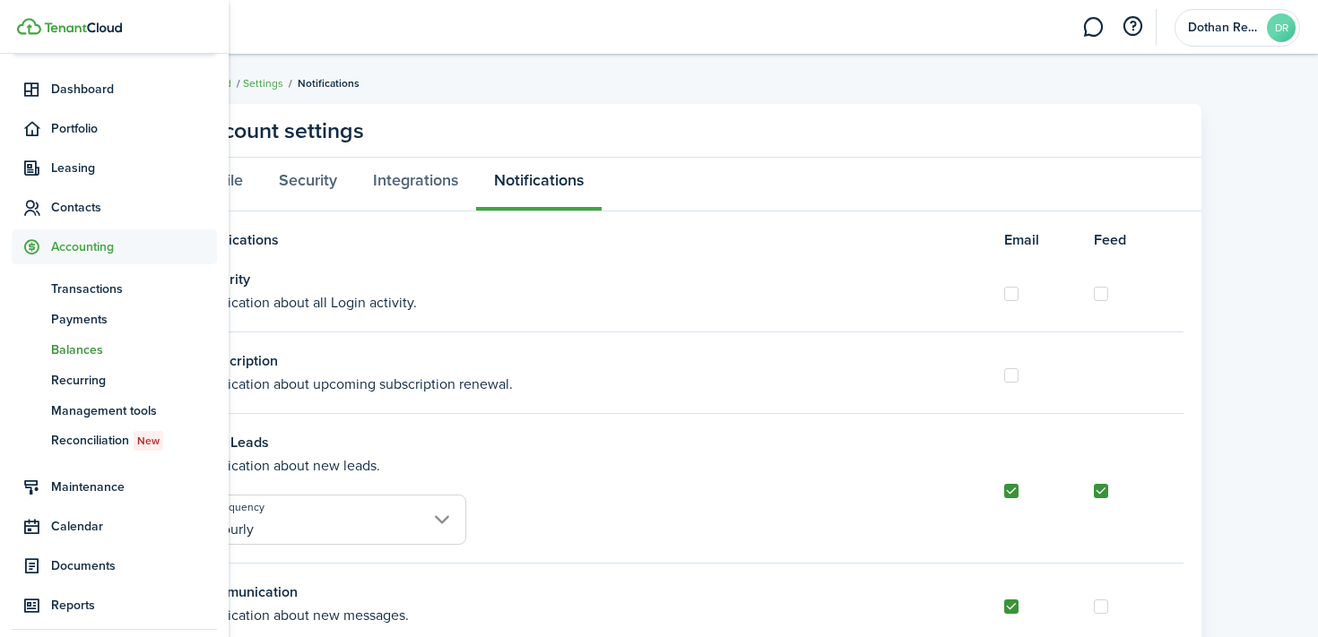
click at [88, 351] on span "Balances" at bounding box center [134, 350] width 166 height 19
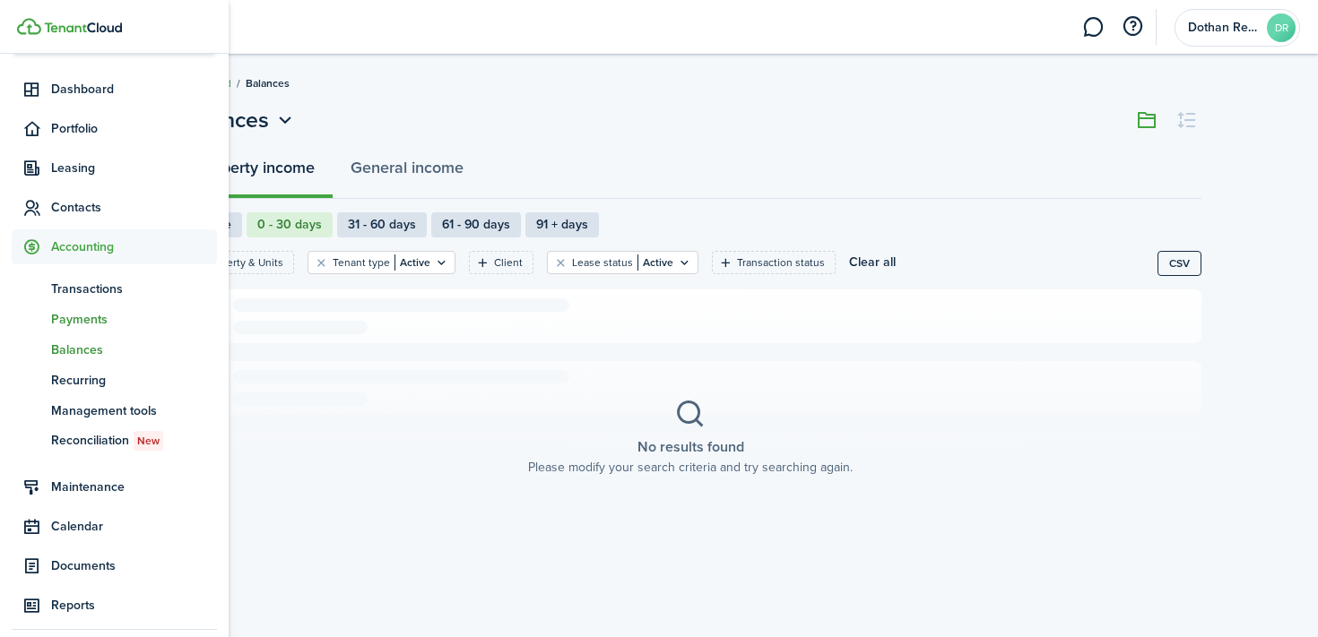
click at [88, 323] on span "Payments" at bounding box center [134, 319] width 166 height 19
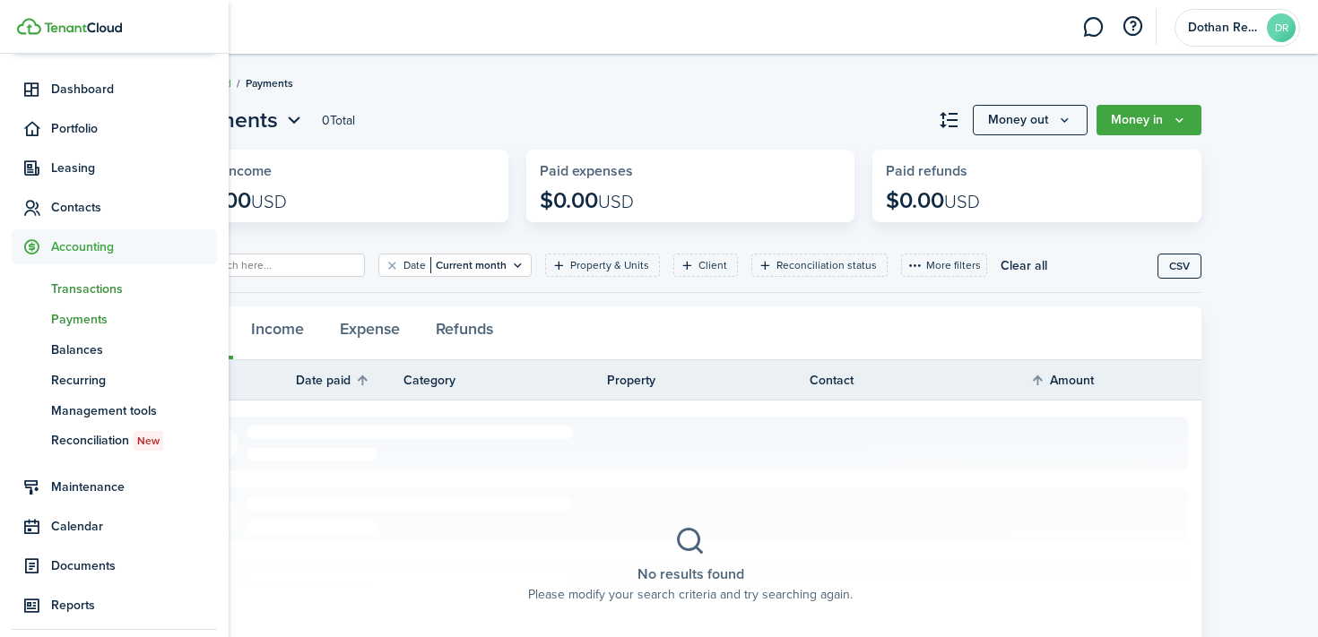
click at [86, 297] on span "Transactions" at bounding box center [134, 289] width 166 height 19
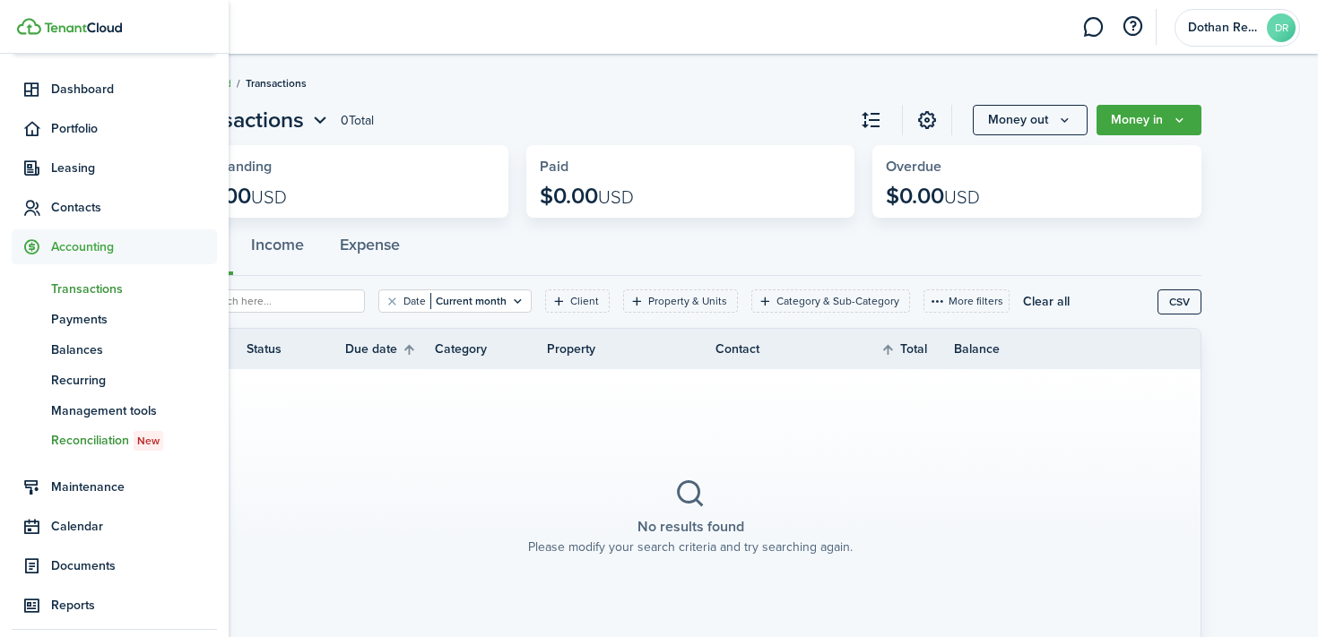
click at [108, 436] on span "Reconciliation New" at bounding box center [134, 441] width 166 height 20
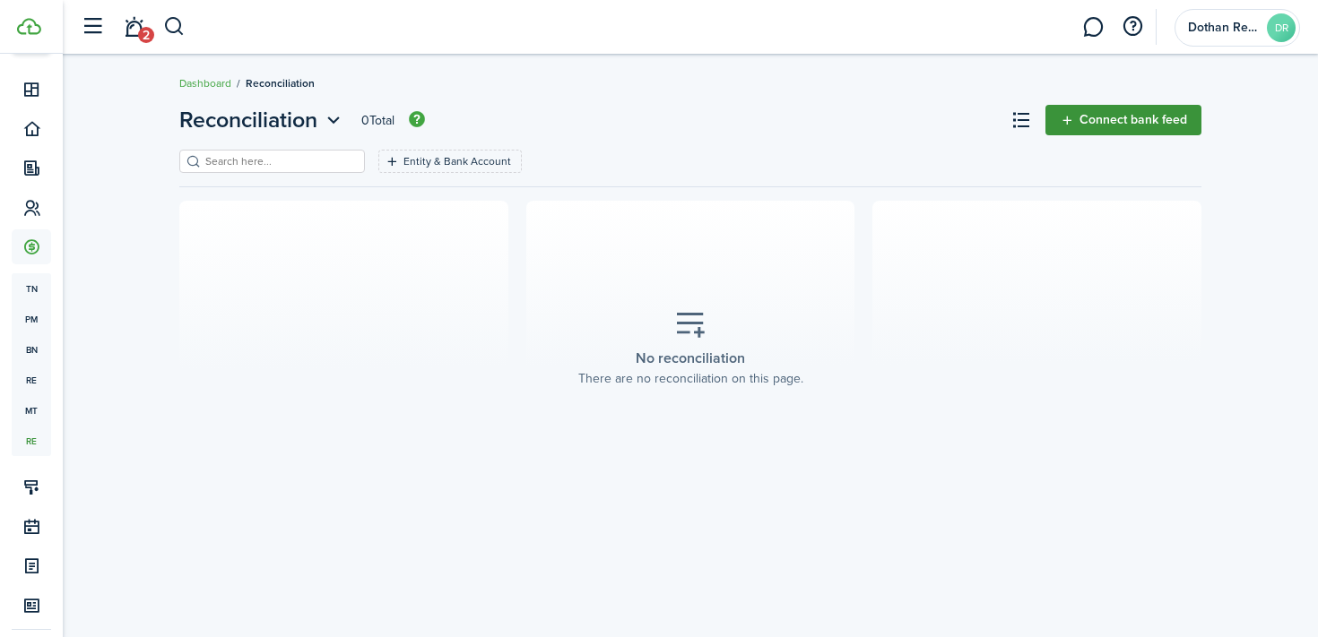
click at [1120, 133] on button "Connect bank feed" at bounding box center [1123, 120] width 156 height 30
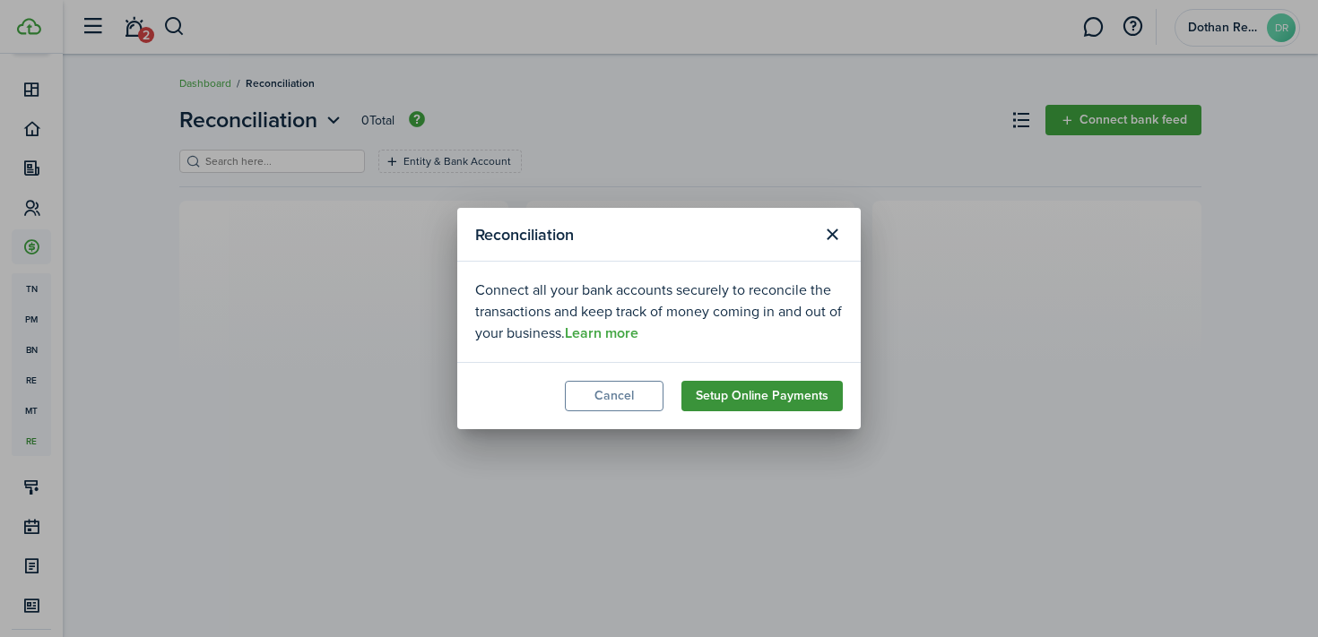
click at [731, 403] on link "Setup Online Payments" at bounding box center [761, 396] width 161 height 30
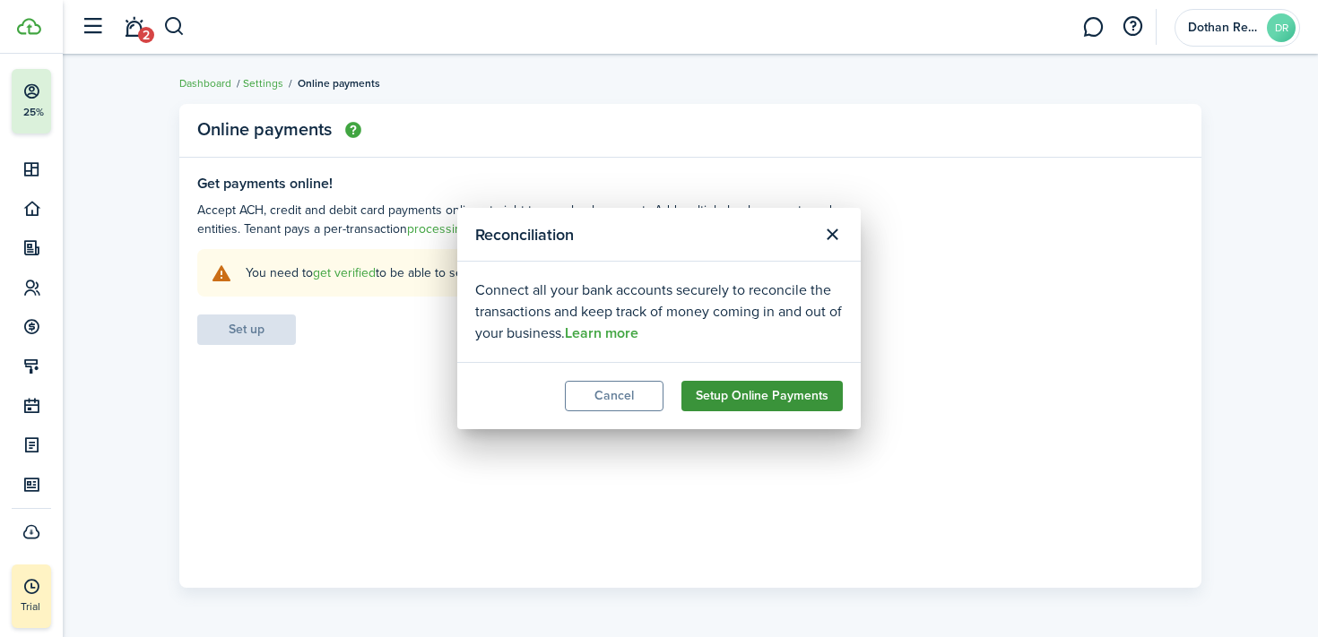
scroll to position [56, 0]
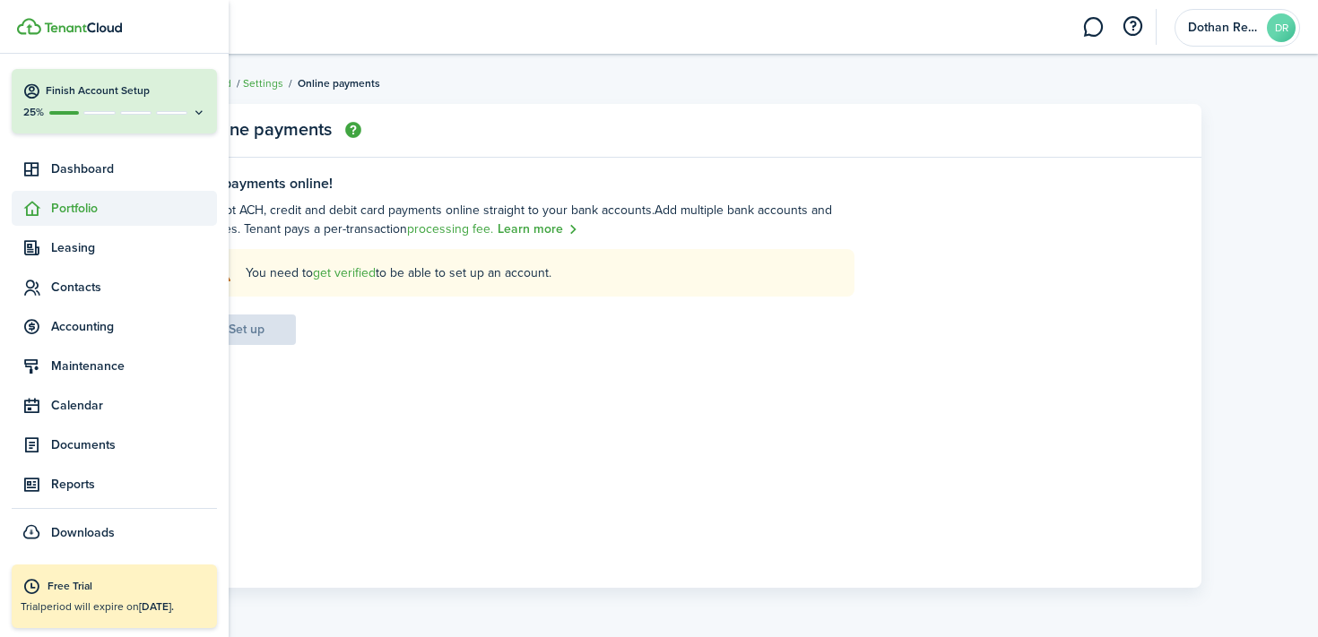
click at [65, 200] on span "Portfolio" at bounding box center [134, 208] width 166 height 19
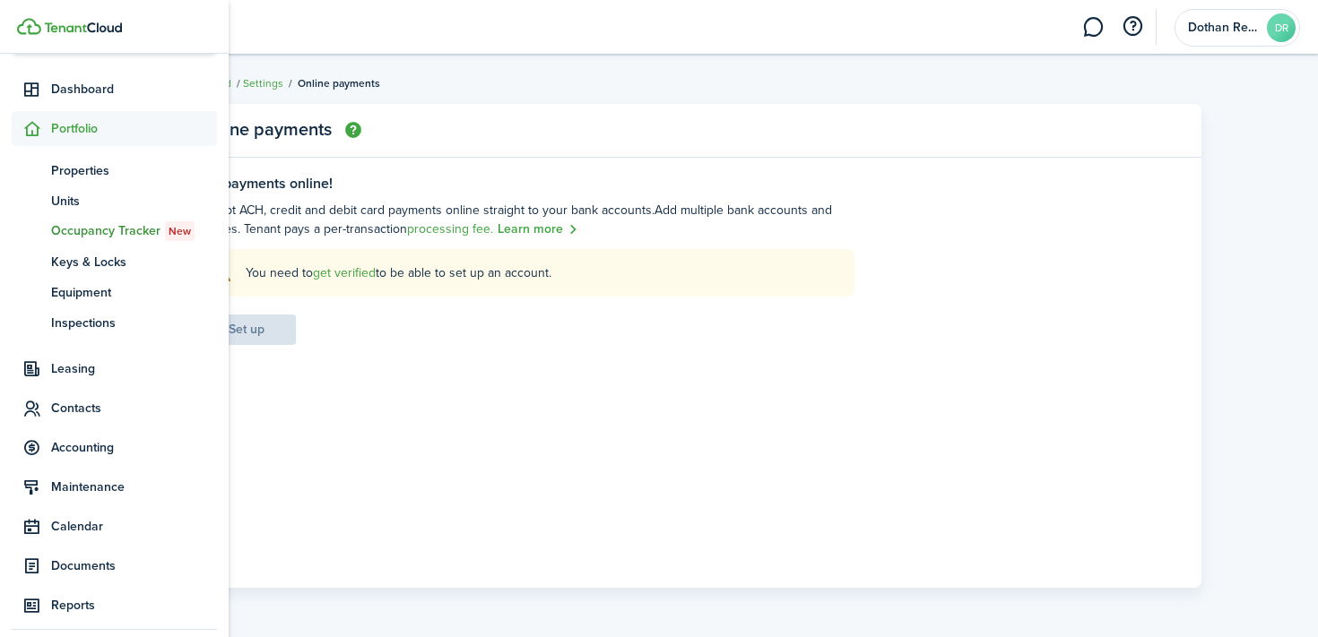
click at [111, 234] on span "Occupancy Tracker New" at bounding box center [134, 231] width 166 height 20
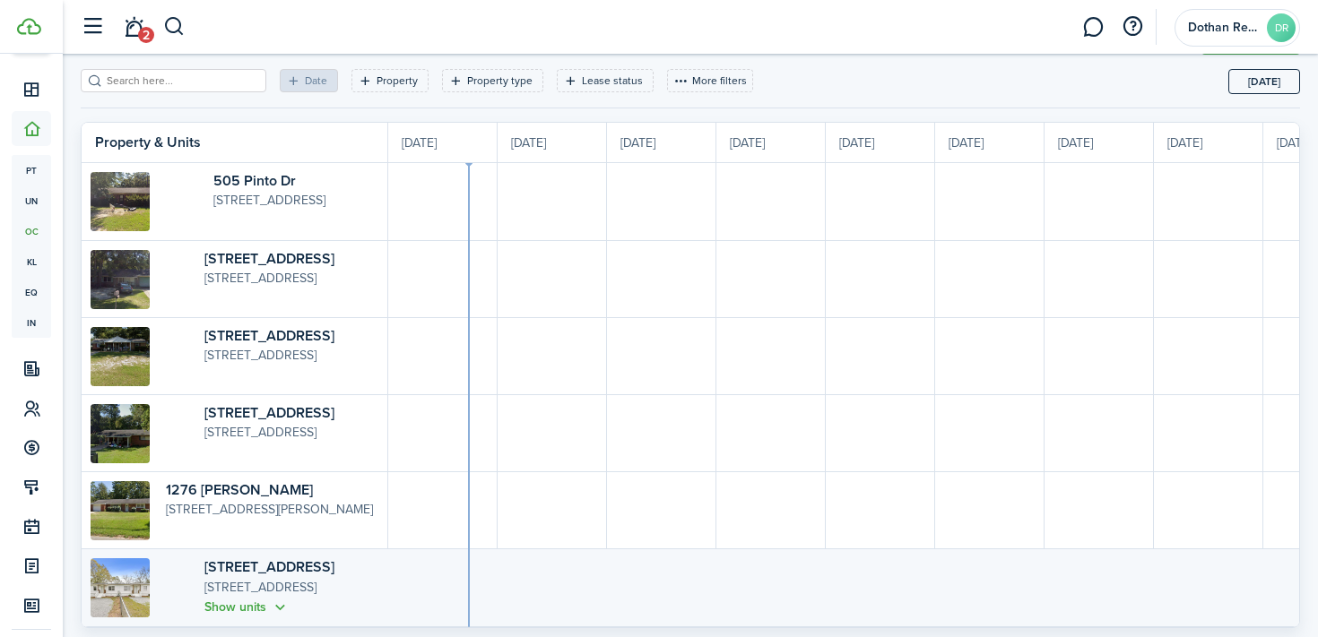
scroll to position [268, 0]
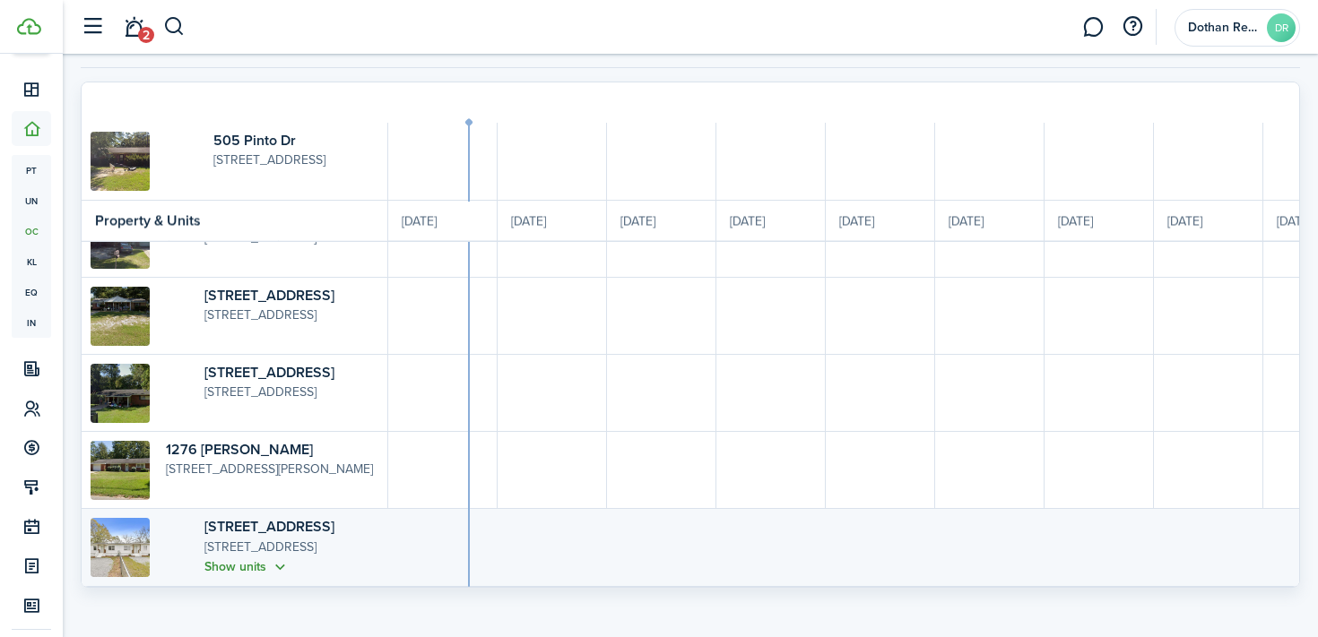
click at [236, 557] on button "Show units" at bounding box center [246, 567] width 85 height 21
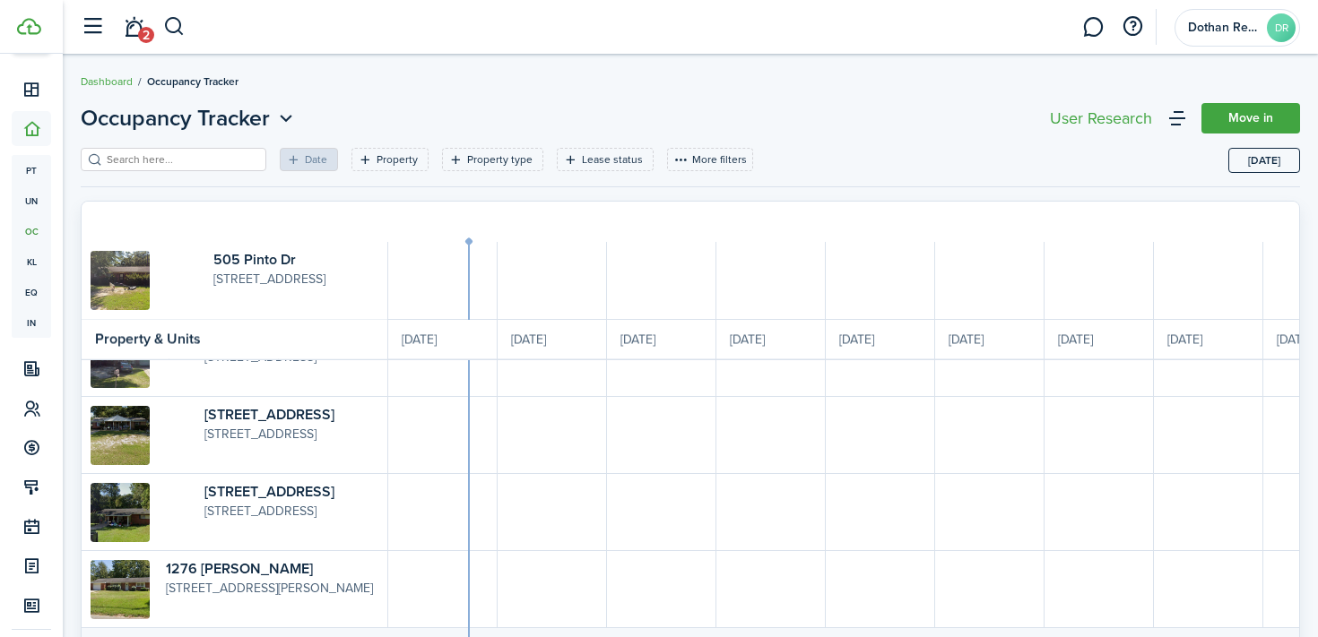
scroll to position [0, 0]
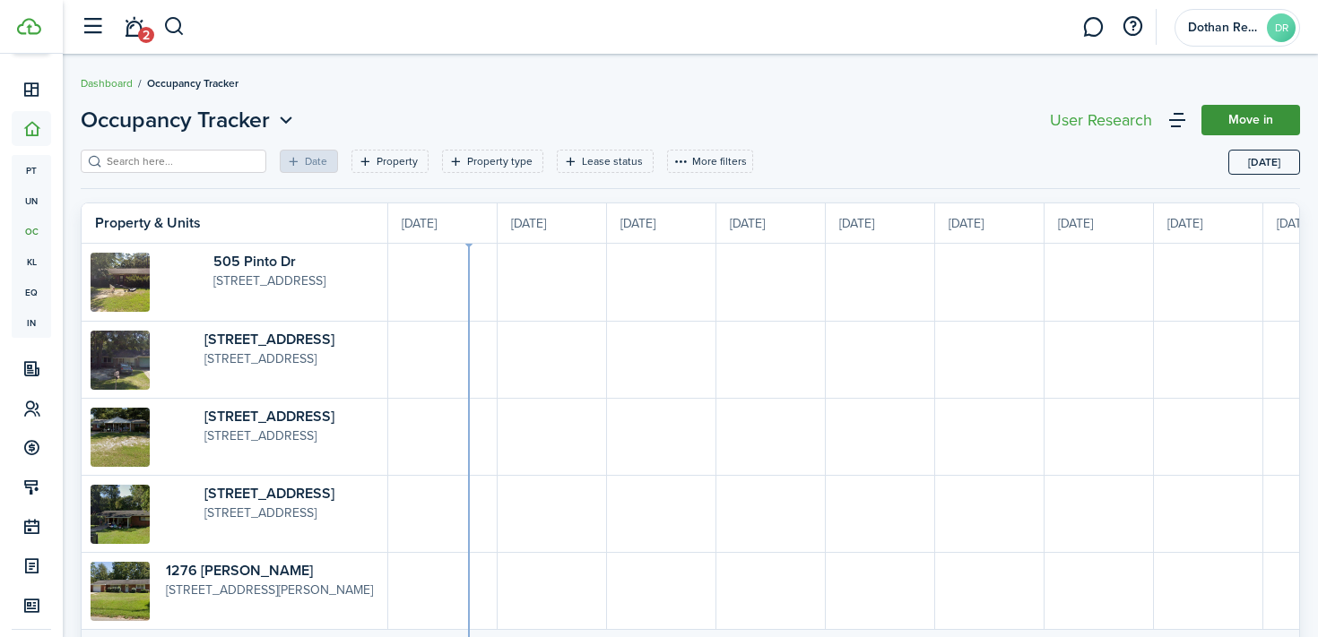
click at [1282, 120] on link "Move in" at bounding box center [1250, 120] width 99 height 30
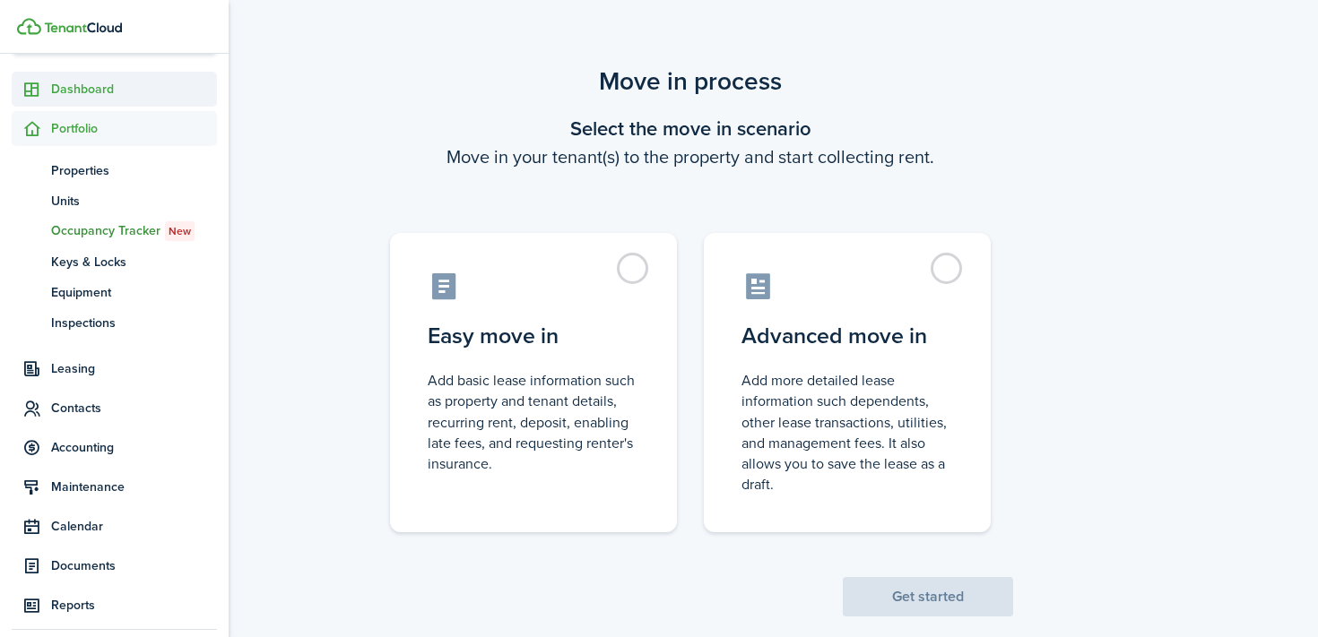
click at [79, 88] on span "Dashboard" at bounding box center [134, 89] width 166 height 19
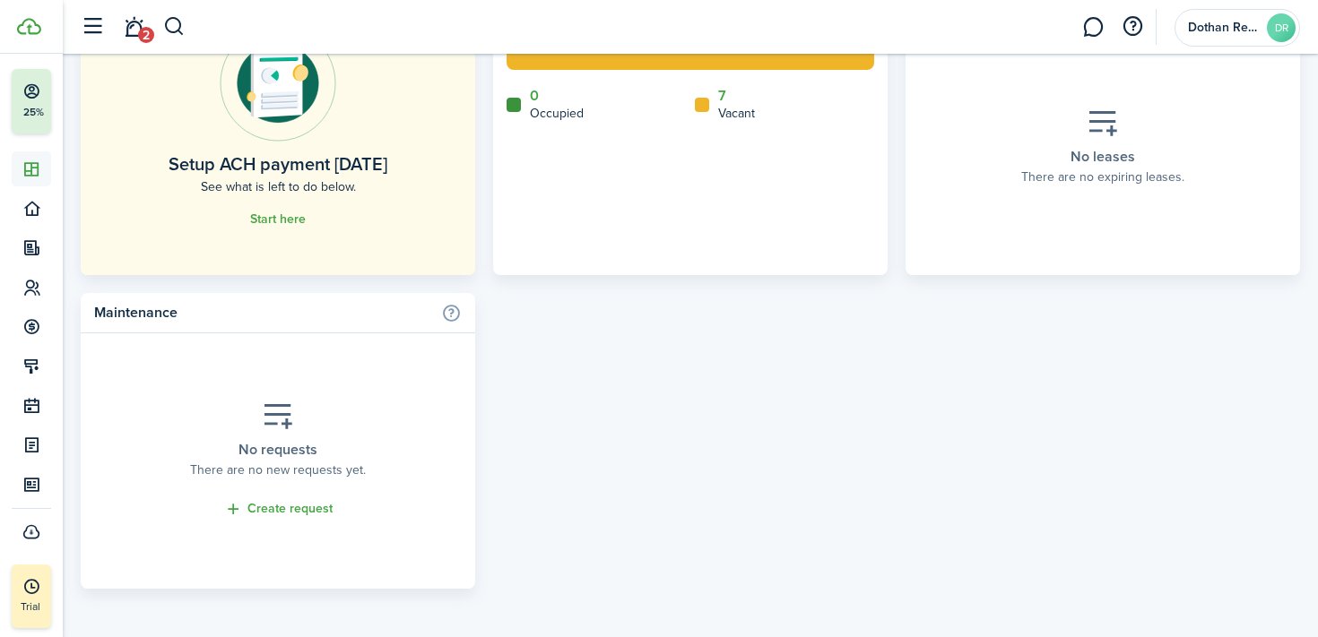
scroll to position [1080, 0]
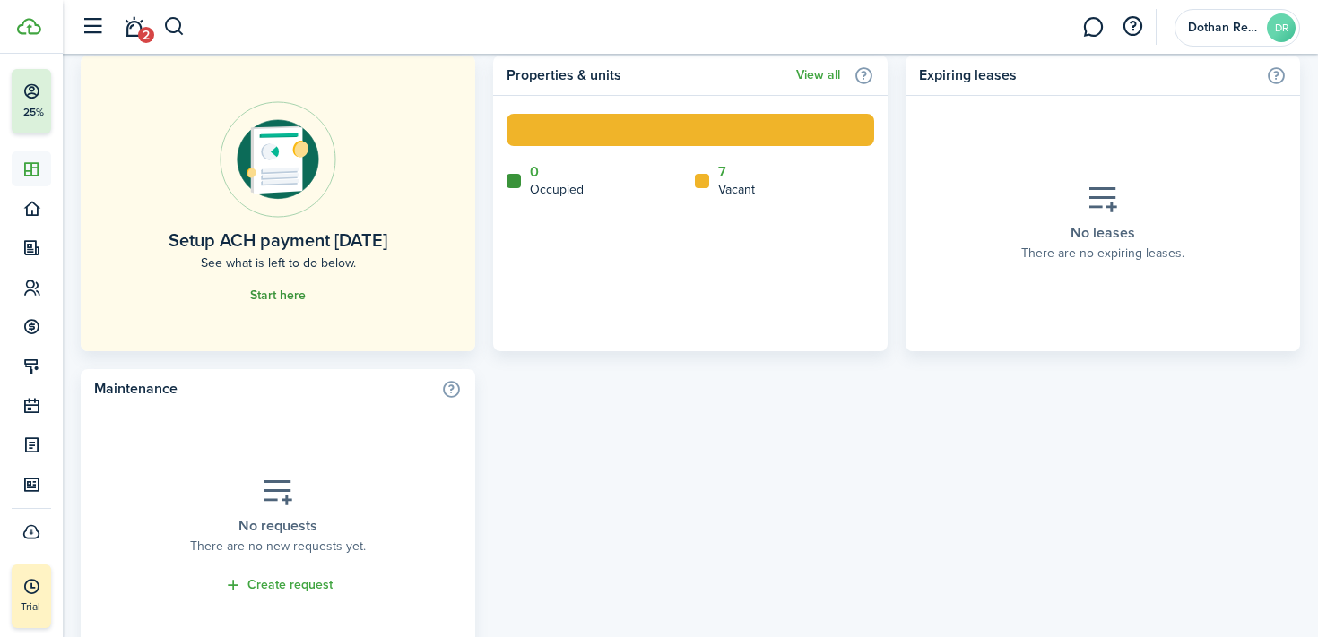
click at [279, 290] on link "Start here" at bounding box center [278, 296] width 56 height 14
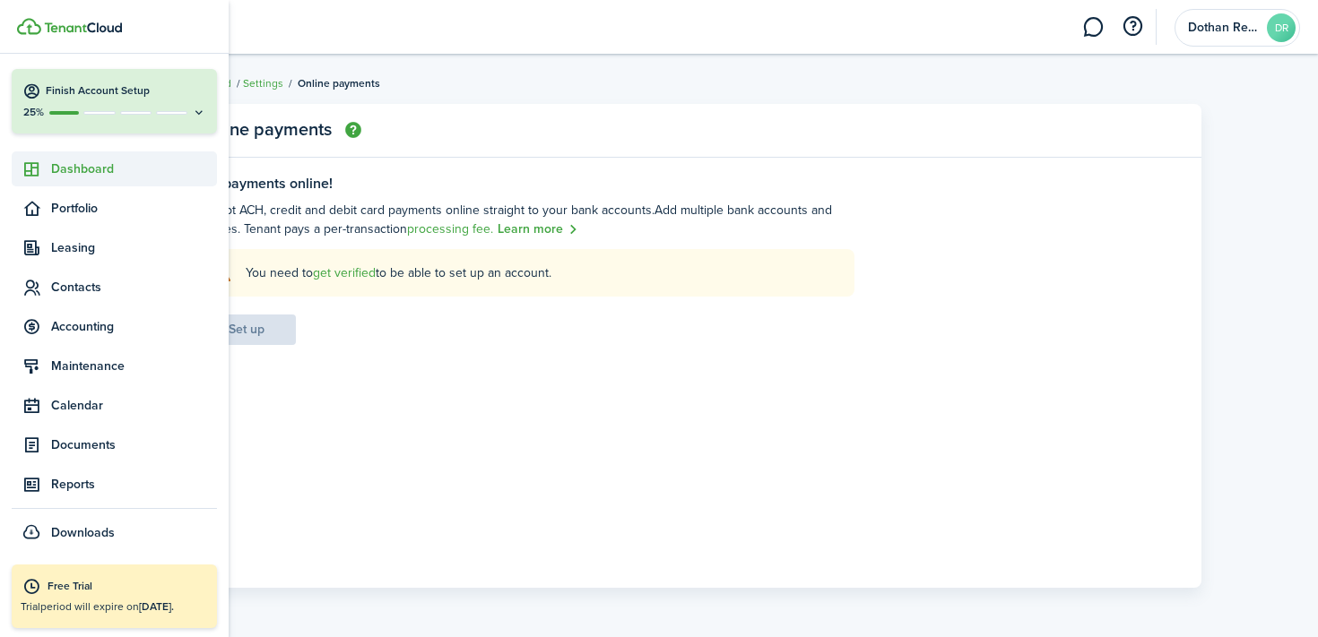
click at [32, 160] on icon at bounding box center [31, 169] width 19 height 18
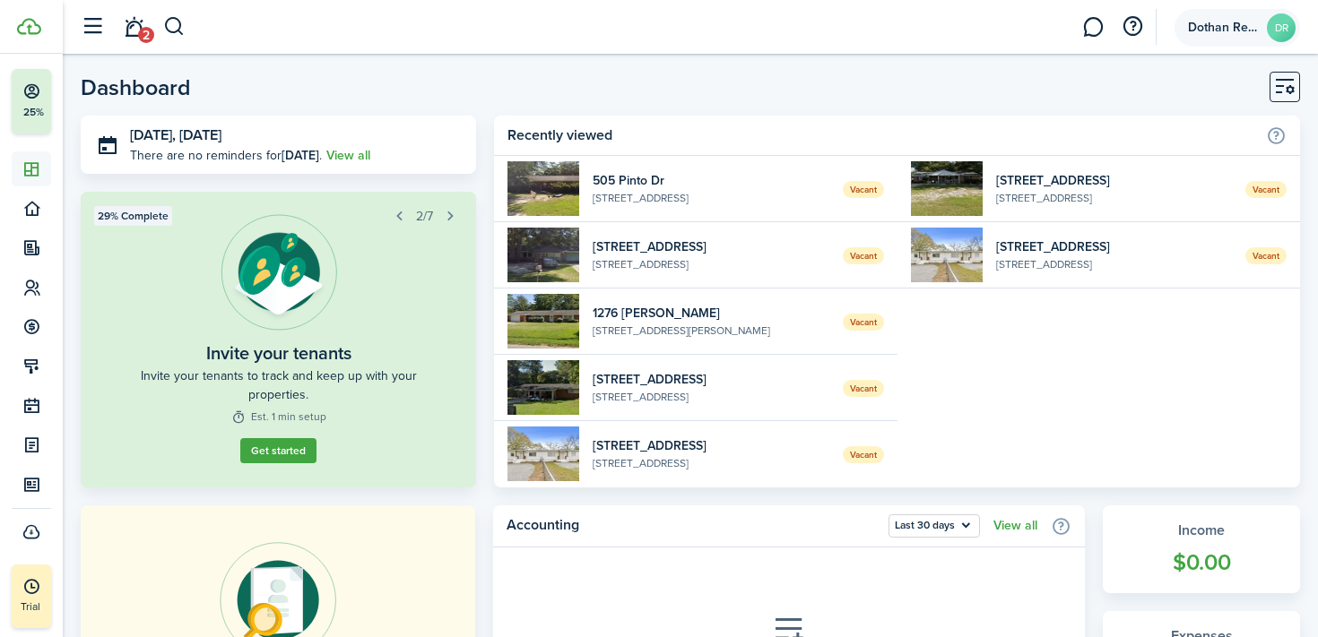
click at [1243, 29] on span "Dothan Rents" at bounding box center [1224, 28] width 72 height 13
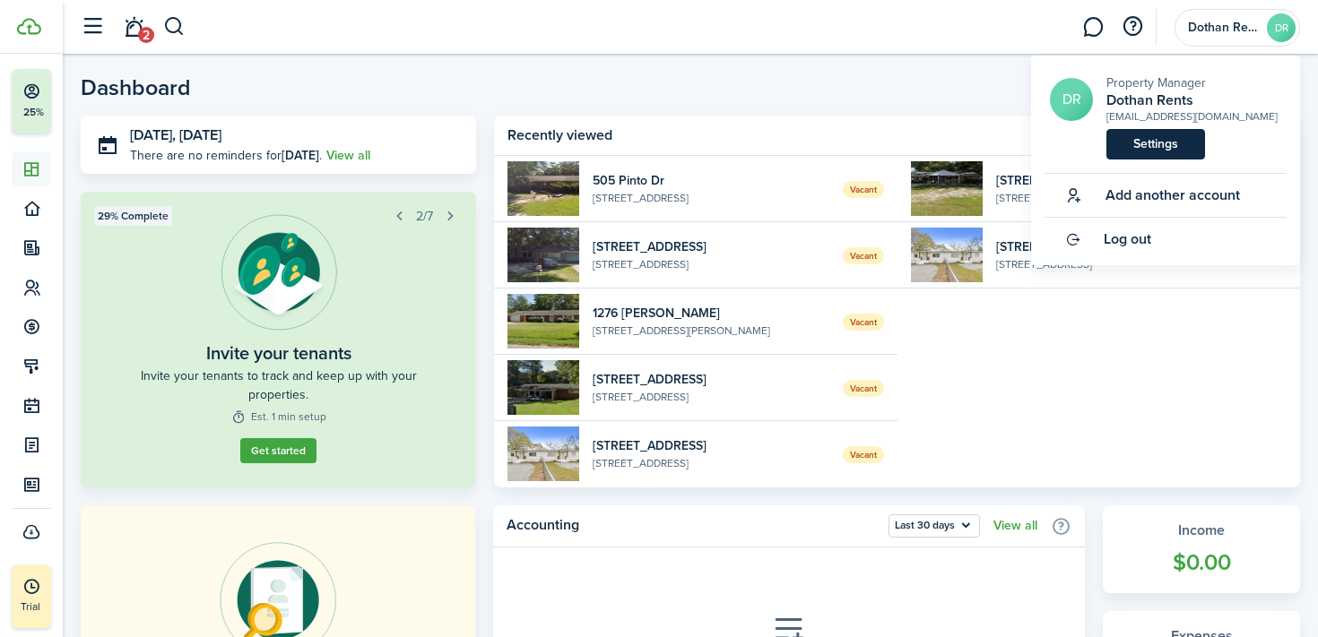
click at [1175, 144] on link "Settings" at bounding box center [1155, 144] width 99 height 30
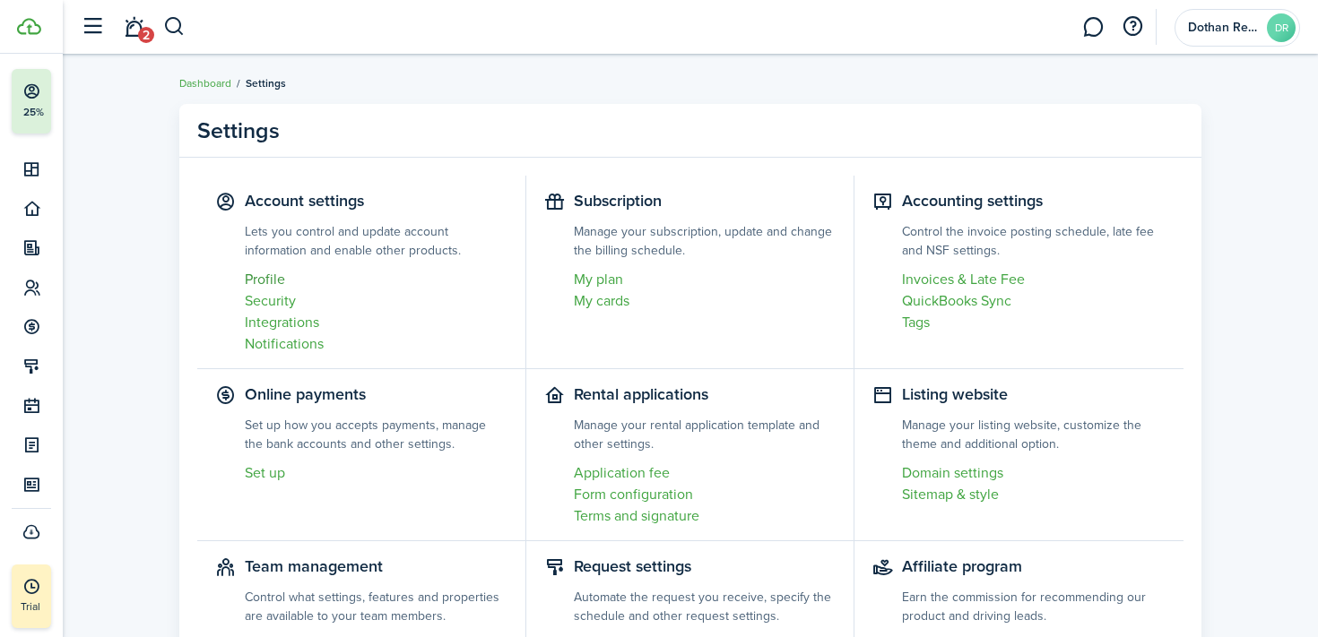
click at [264, 278] on link "Profile" at bounding box center [376, 280] width 263 height 22
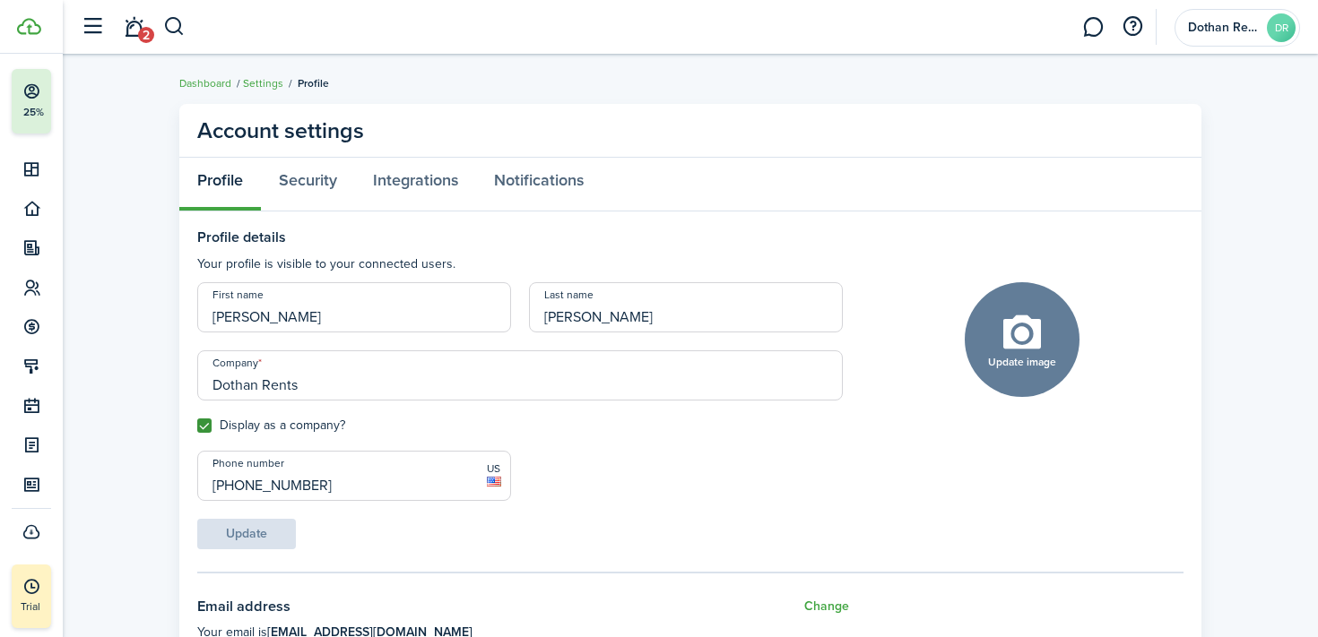
click at [1049, 353] on button "Update image" at bounding box center [1022, 339] width 115 height 115
click input "Upload file" at bounding box center [0, 0] width 0 height 0
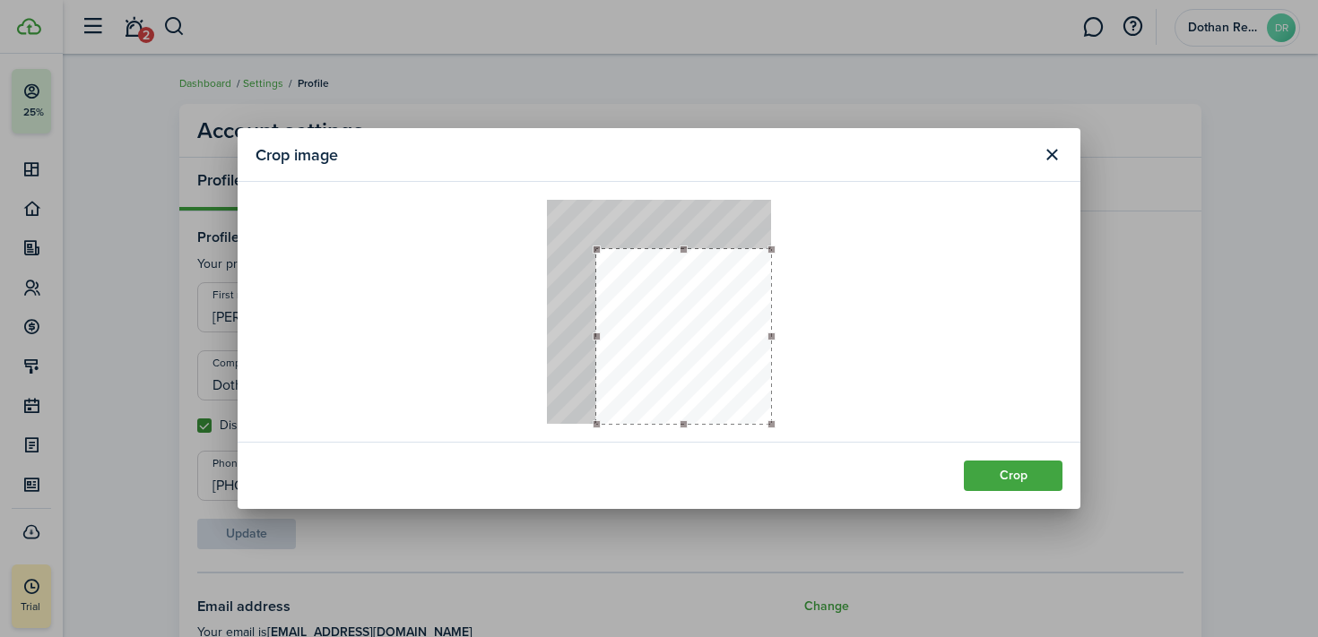
drag, startPoint x: 547, startPoint y: 202, endPoint x: 595, endPoint y: 251, distance: 69.1
click at [595, 251] on div at bounding box center [597, 250] width 8 height 8
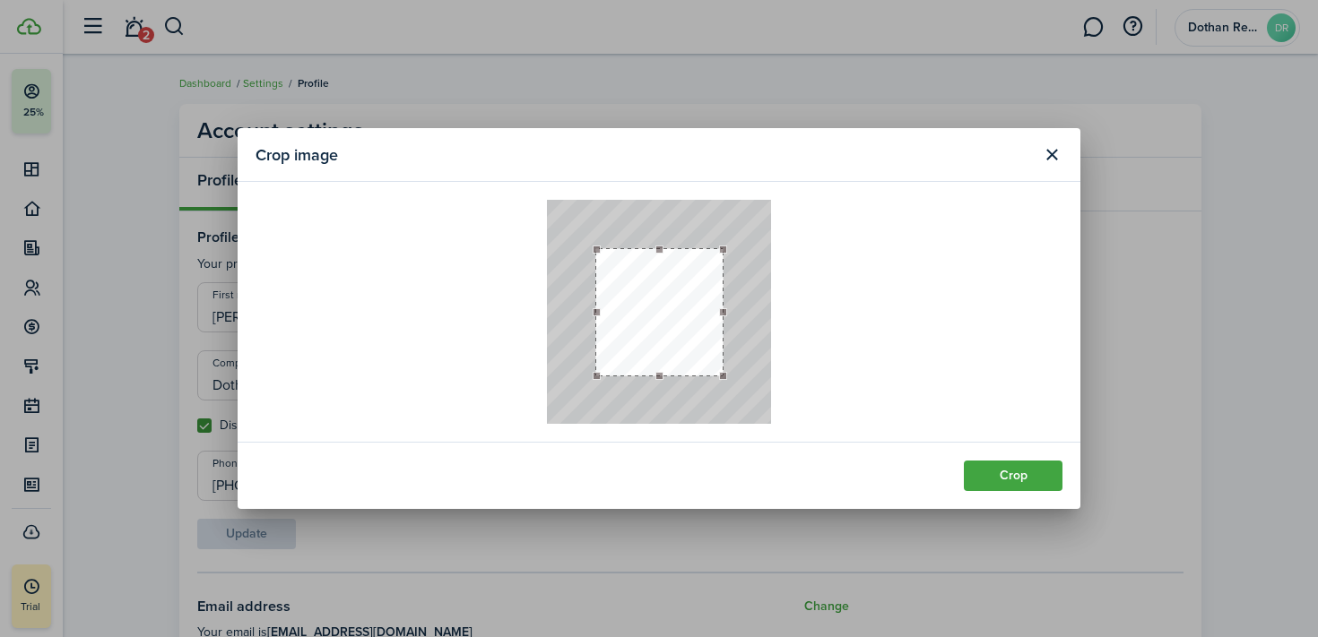
drag, startPoint x: 768, startPoint y: 420, endPoint x: 719, endPoint y: 375, distance: 66.6
click at [719, 375] on div at bounding box center [723, 376] width 8 height 8
click at [1016, 472] on button "Crop" at bounding box center [1013, 476] width 99 height 30
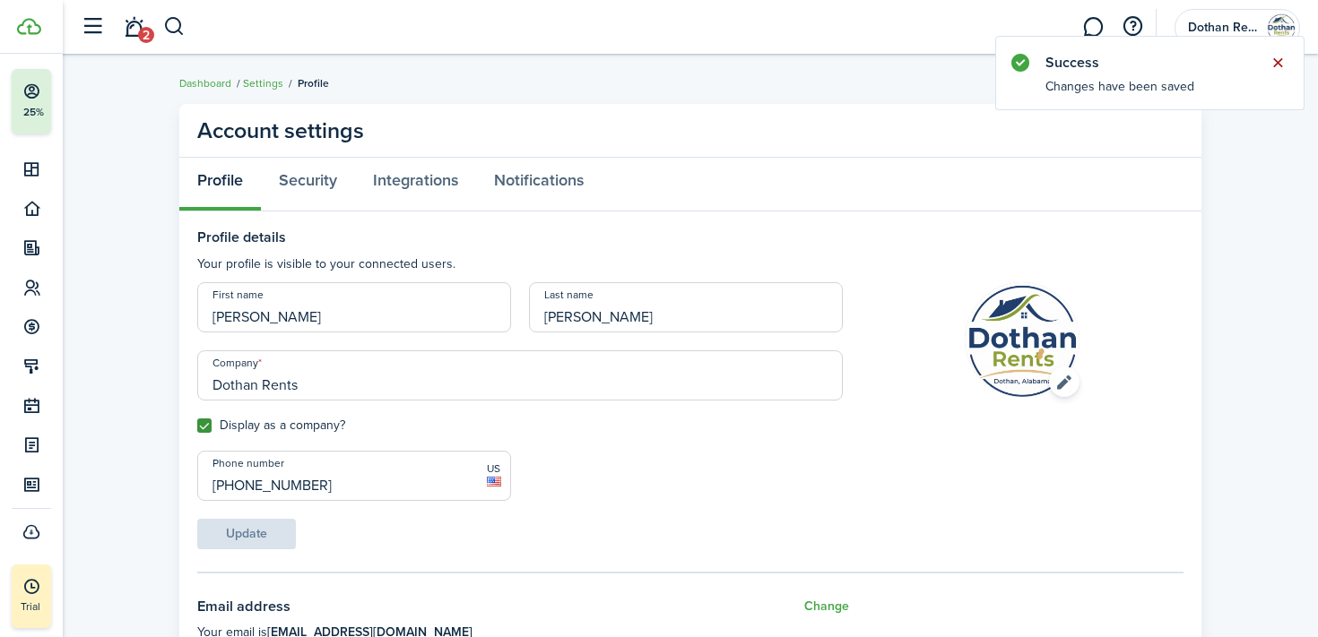
click at [1279, 68] on button "Close notify" at bounding box center [1277, 62] width 25 height 25
